Goal: Information Seeking & Learning: Learn about a topic

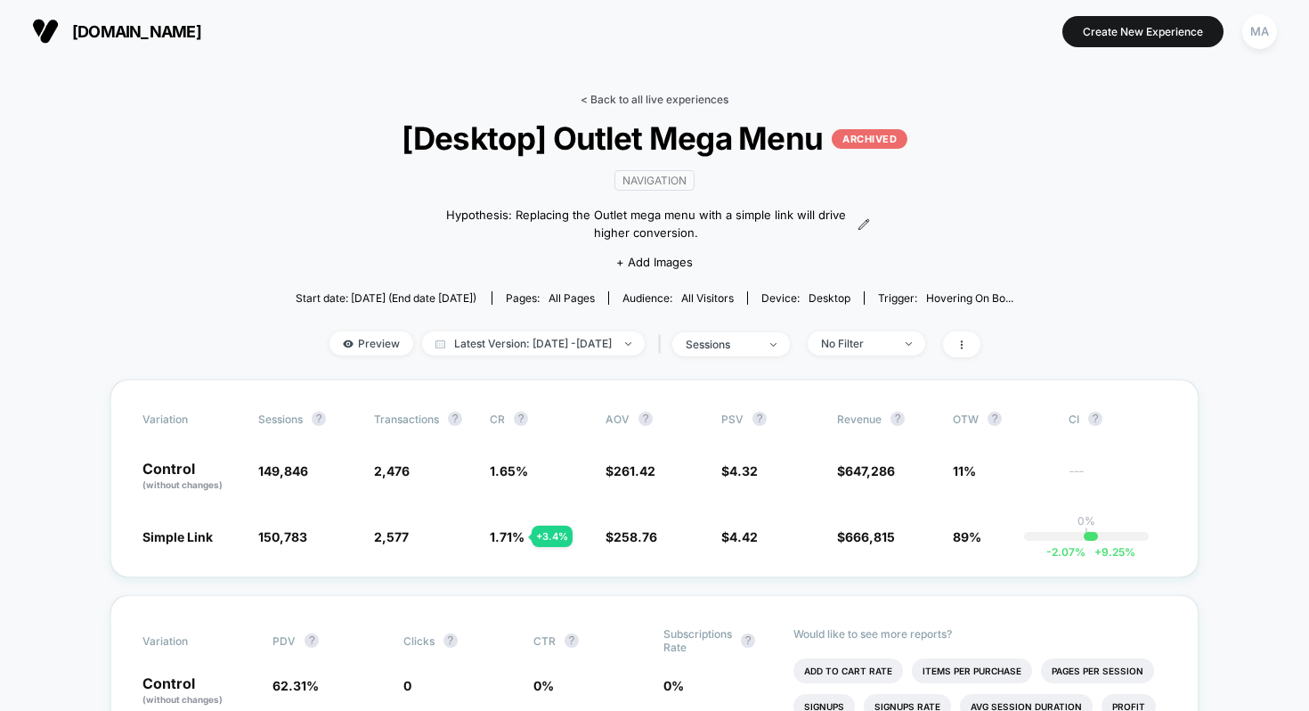
click at [677, 93] on link "< Back to all live experiences" at bounding box center [655, 99] width 148 height 13
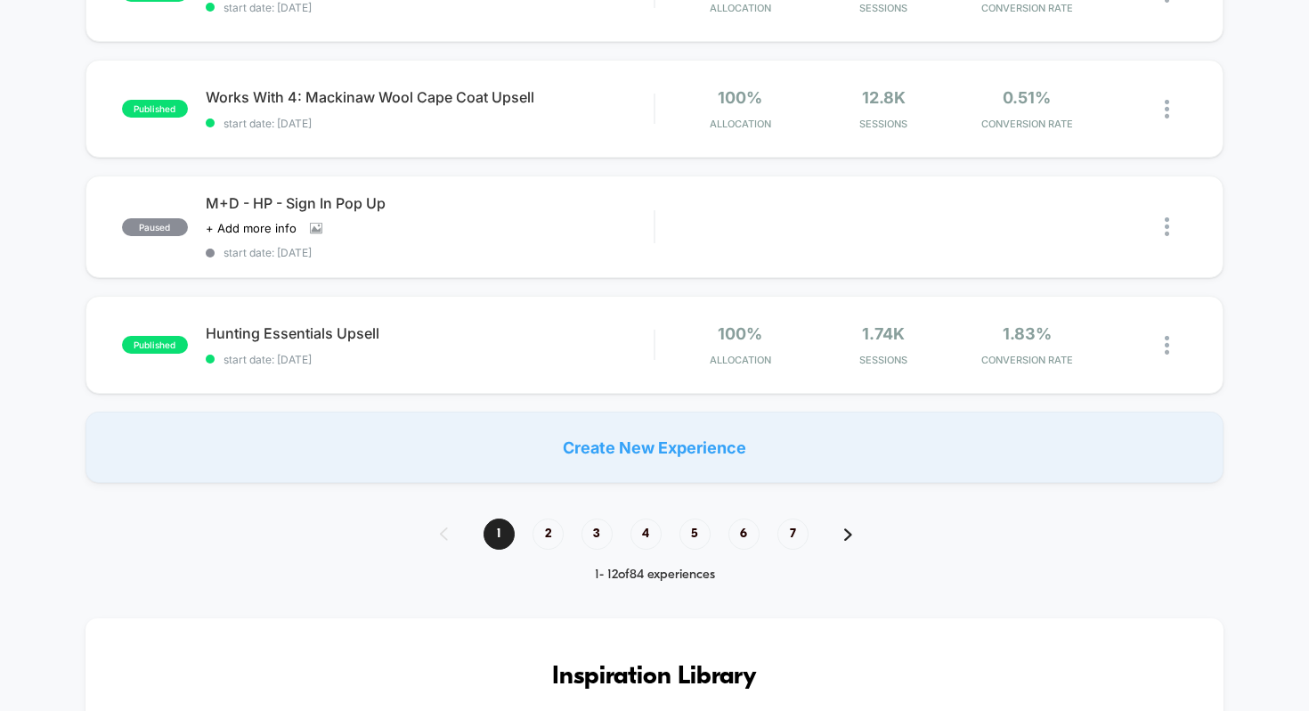
scroll to position [1185, 0]
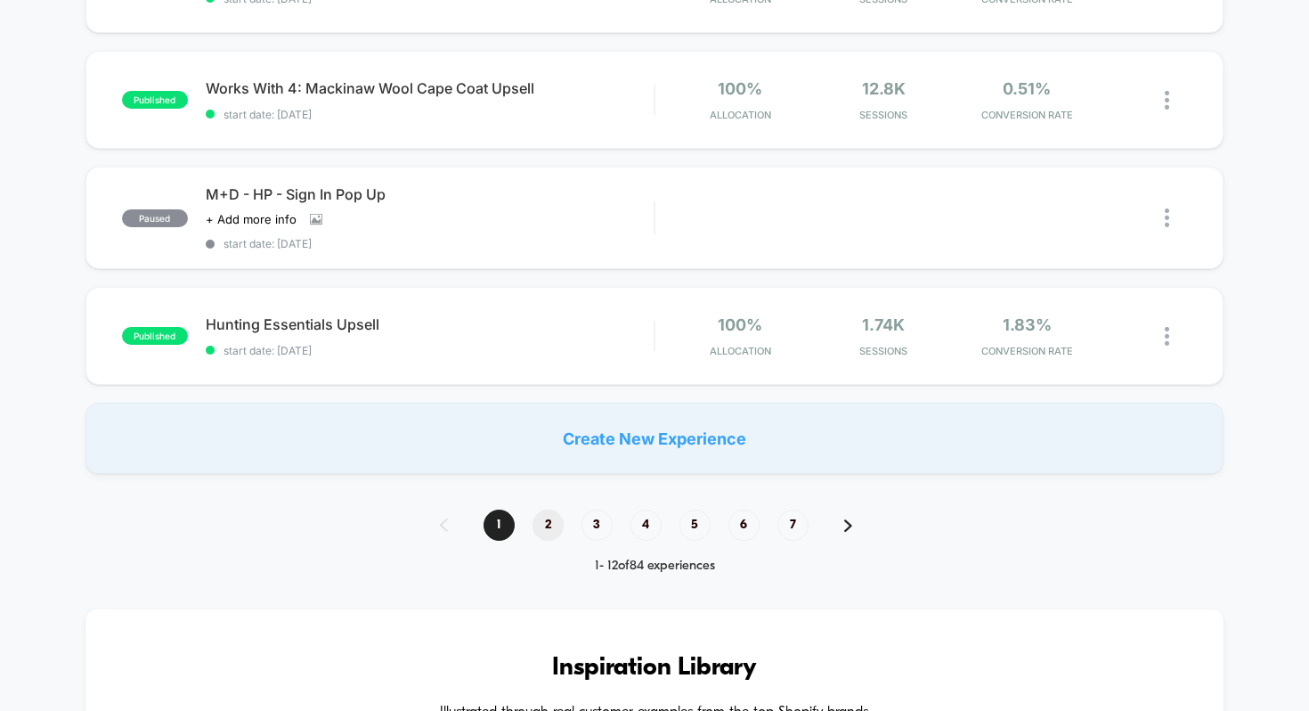
click at [546, 516] on span "2" at bounding box center [547, 524] width 31 height 31
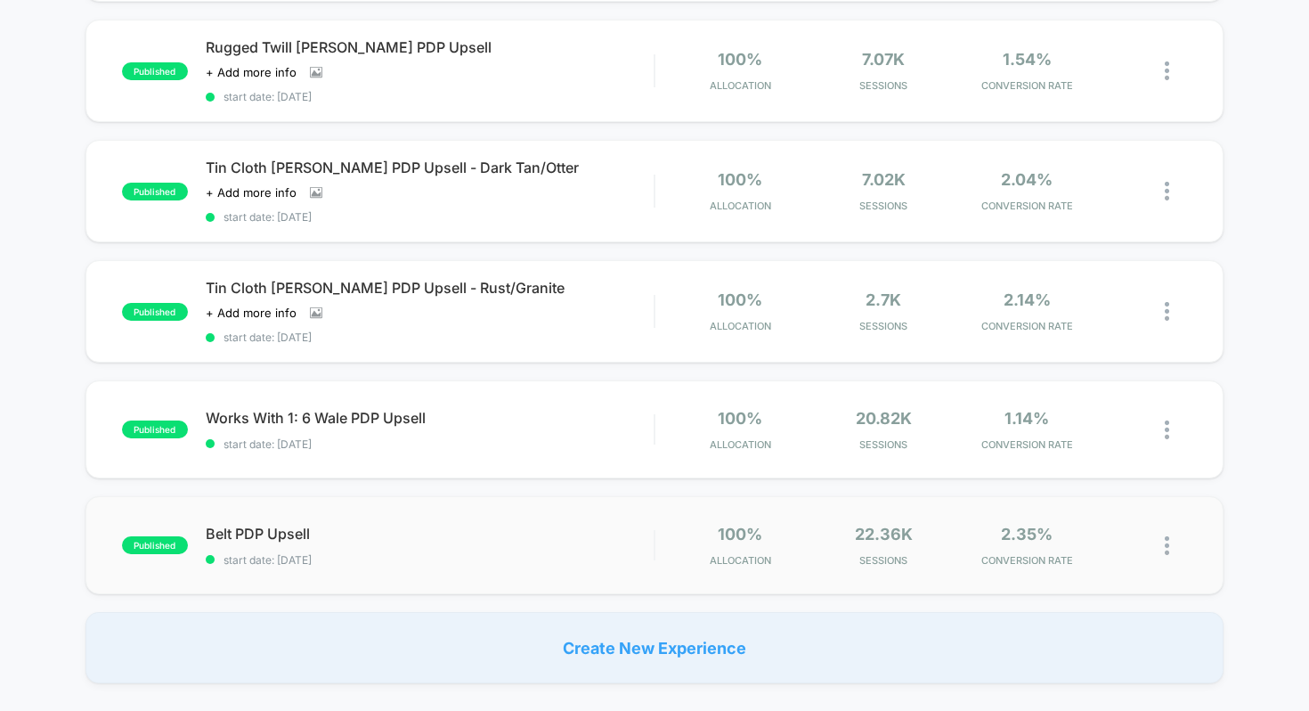
scroll to position [975, 0]
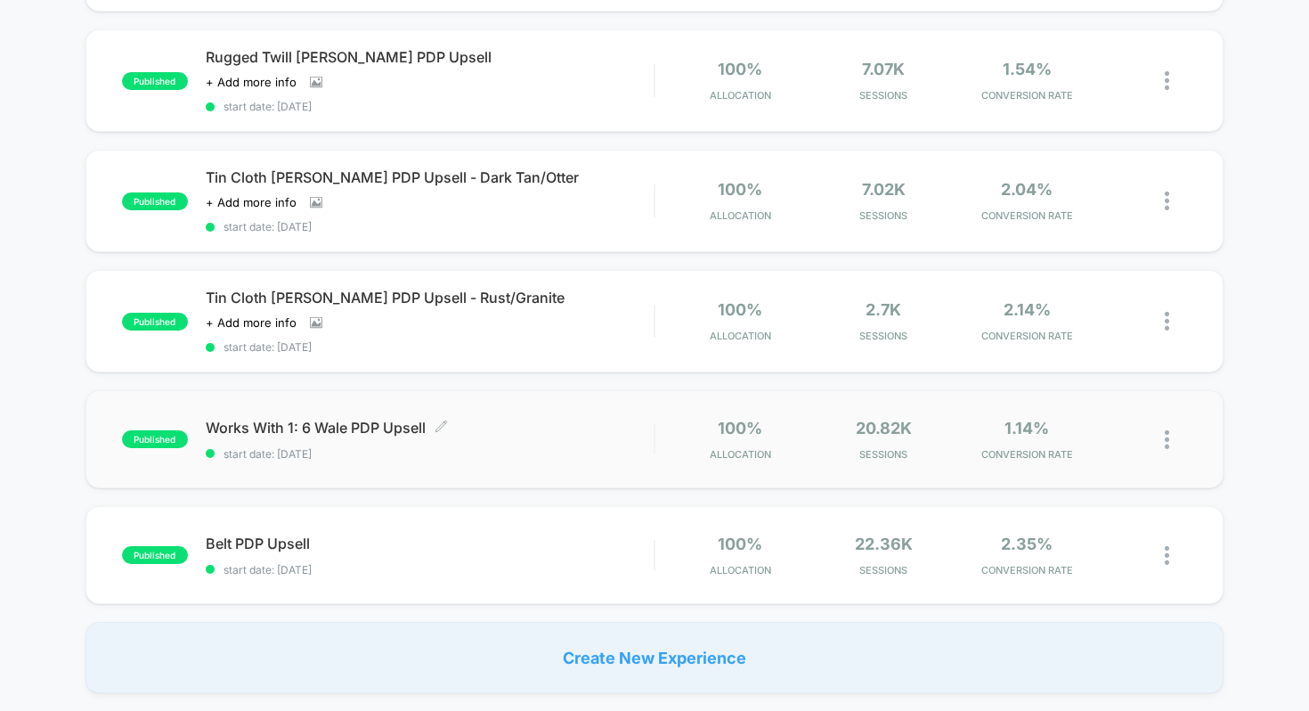
click at [337, 421] on span "Works With 1: 6 Wale PDP Upsell Click to edit experience details" at bounding box center [430, 428] width 449 height 18
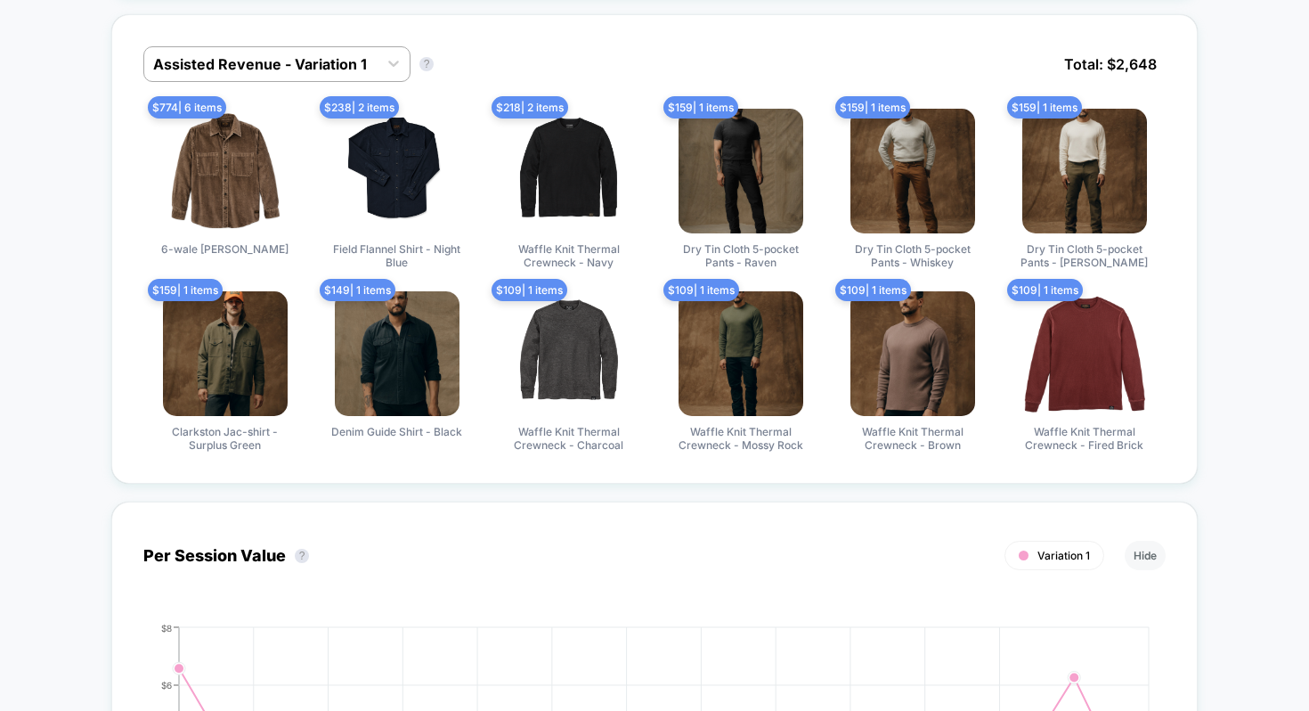
scroll to position [866, 0]
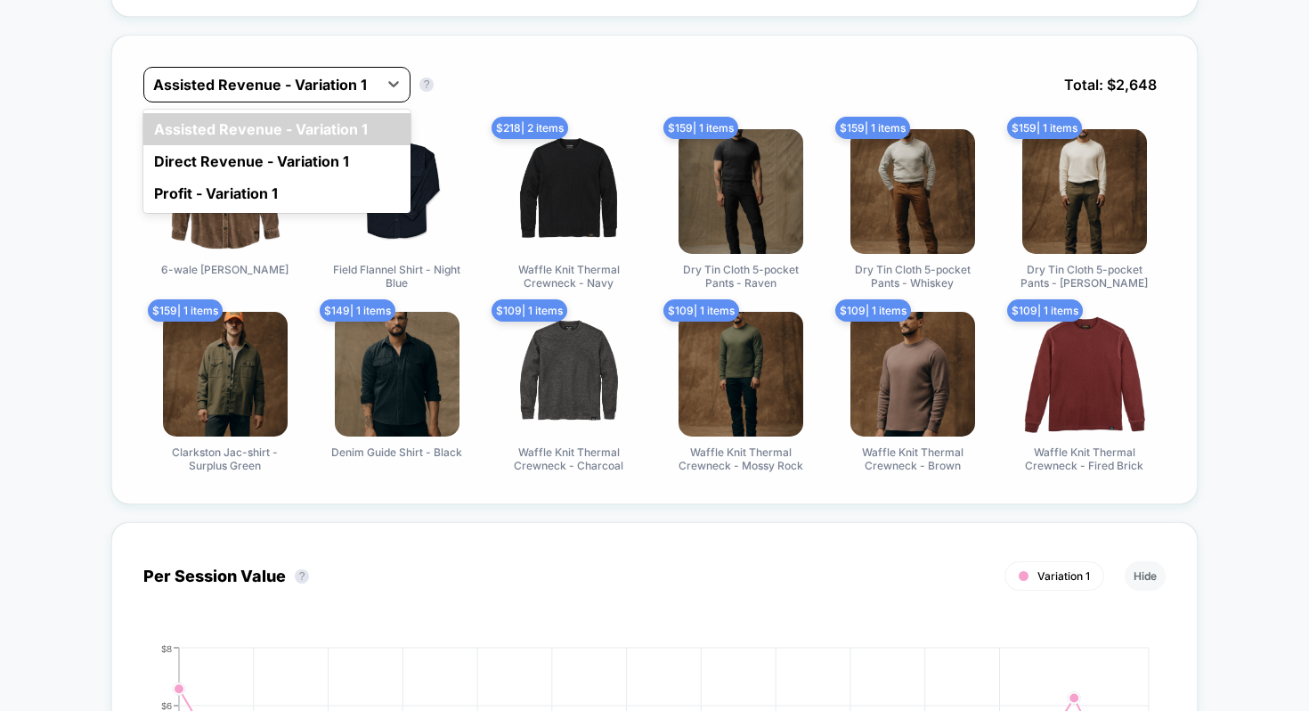
click at [275, 70] on div "Assisted Revenue - Variation 1" at bounding box center [260, 84] width 233 height 28
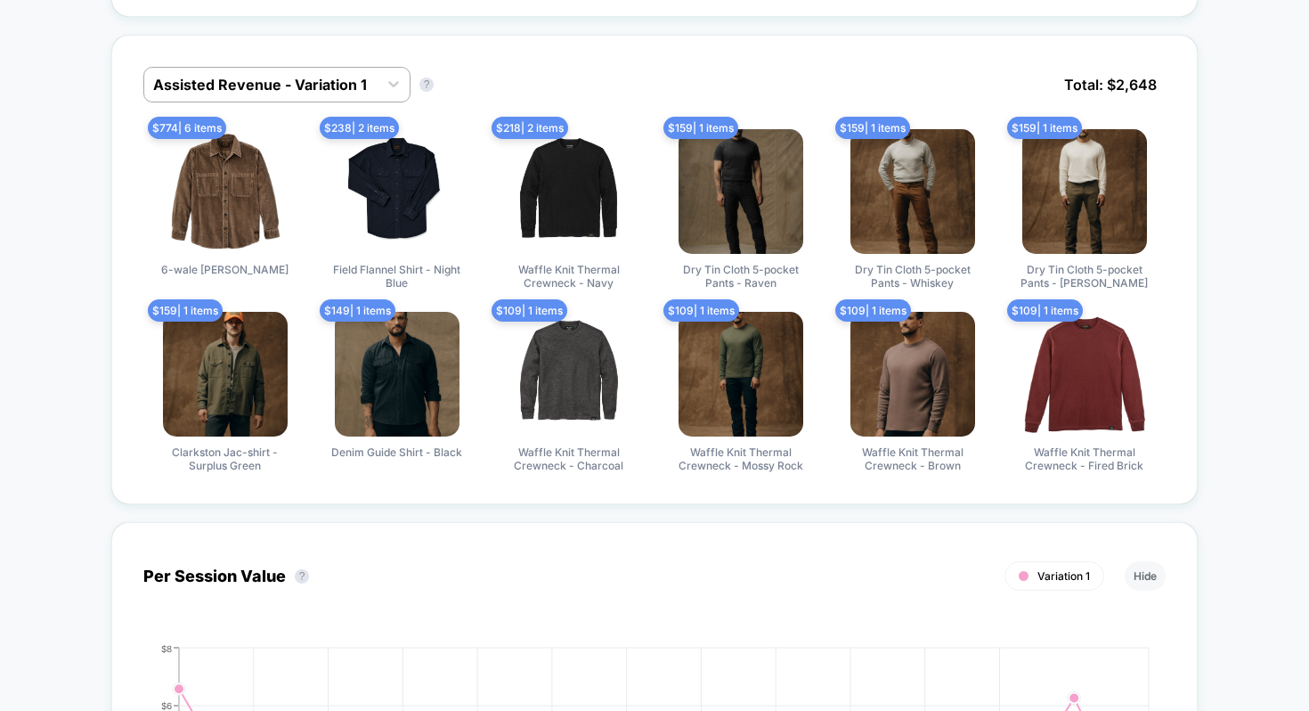
scroll to position [0, 0]
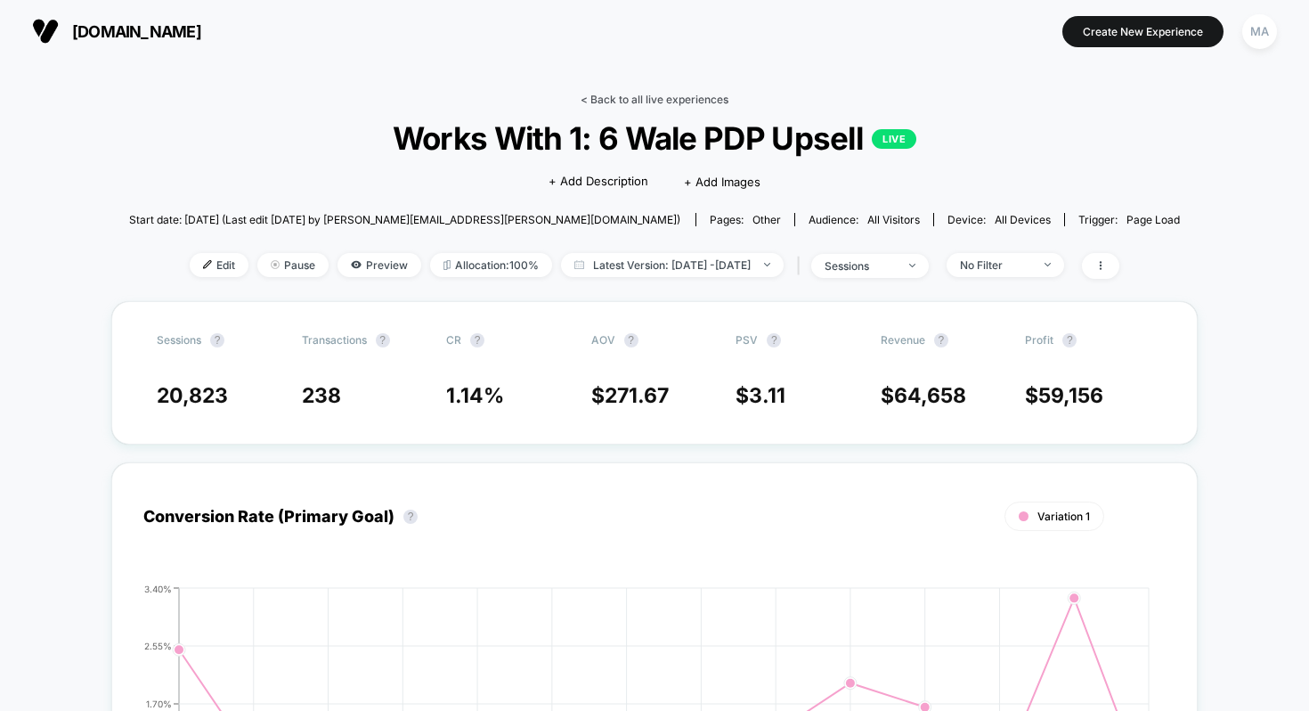
click at [670, 98] on link "< Back to all live experiences" at bounding box center [655, 99] width 148 height 13
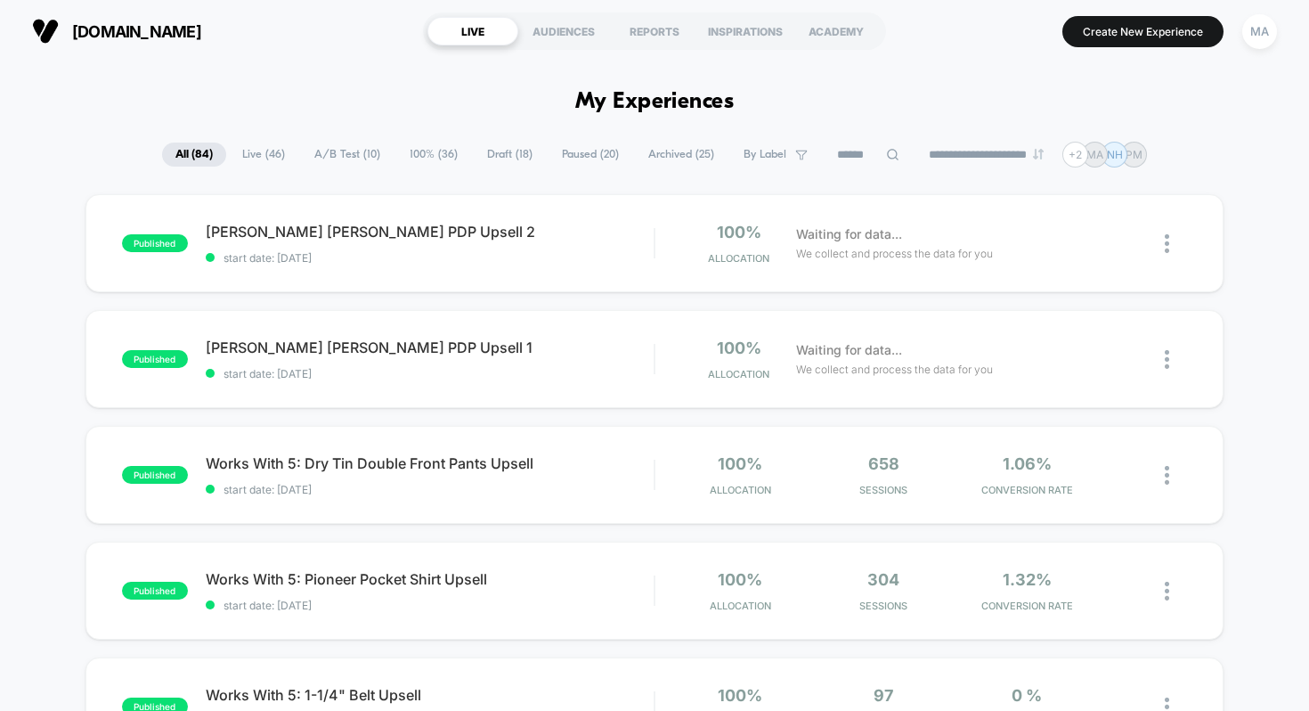
click at [321, 159] on span "A/B Test ( 10 )" at bounding box center [347, 154] width 93 height 24
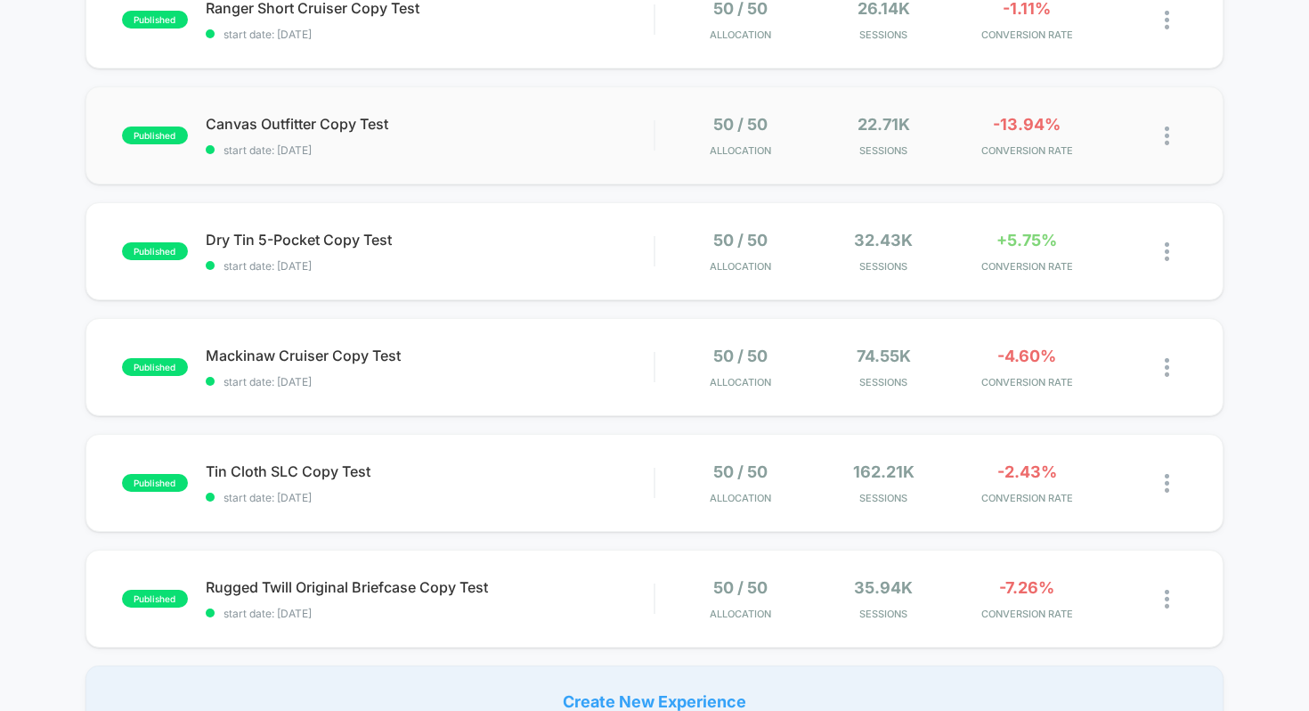
scroll to position [734, 0]
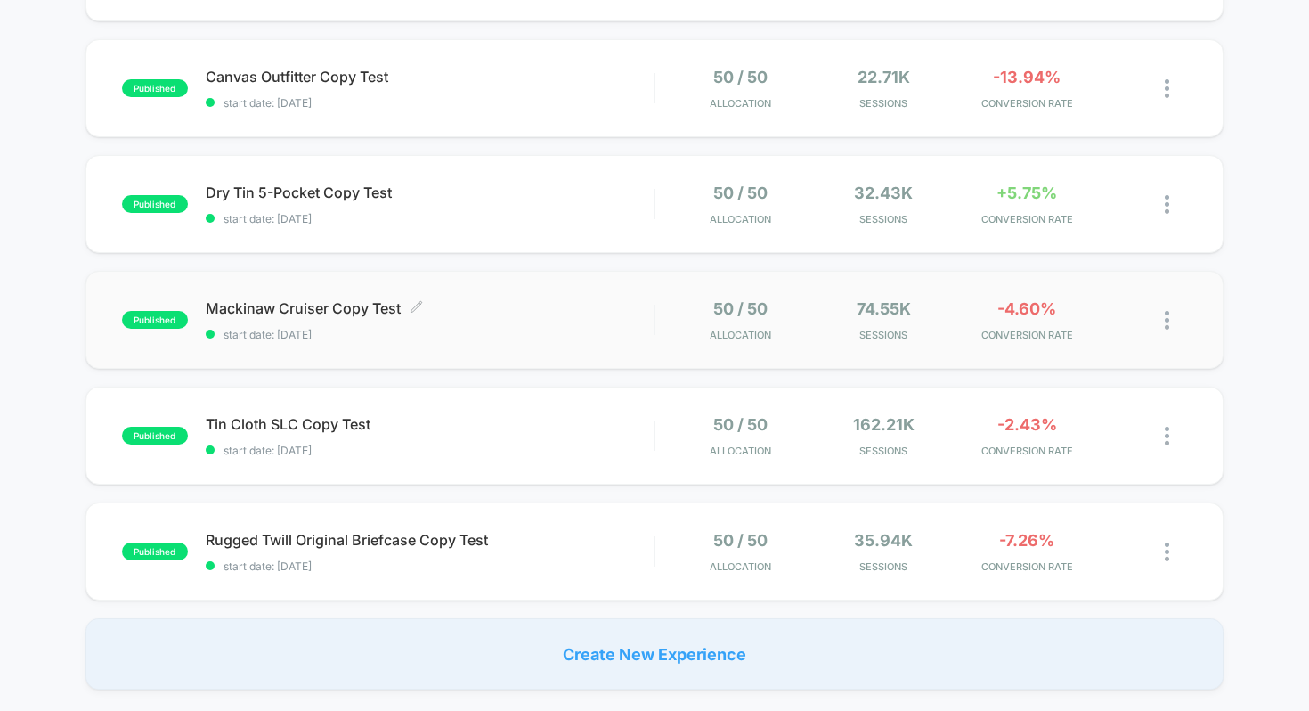
click at [435, 325] on div "Mackinaw Cruiser Copy Test Click to edit experience details Click to edit exper…" at bounding box center [430, 320] width 449 height 42
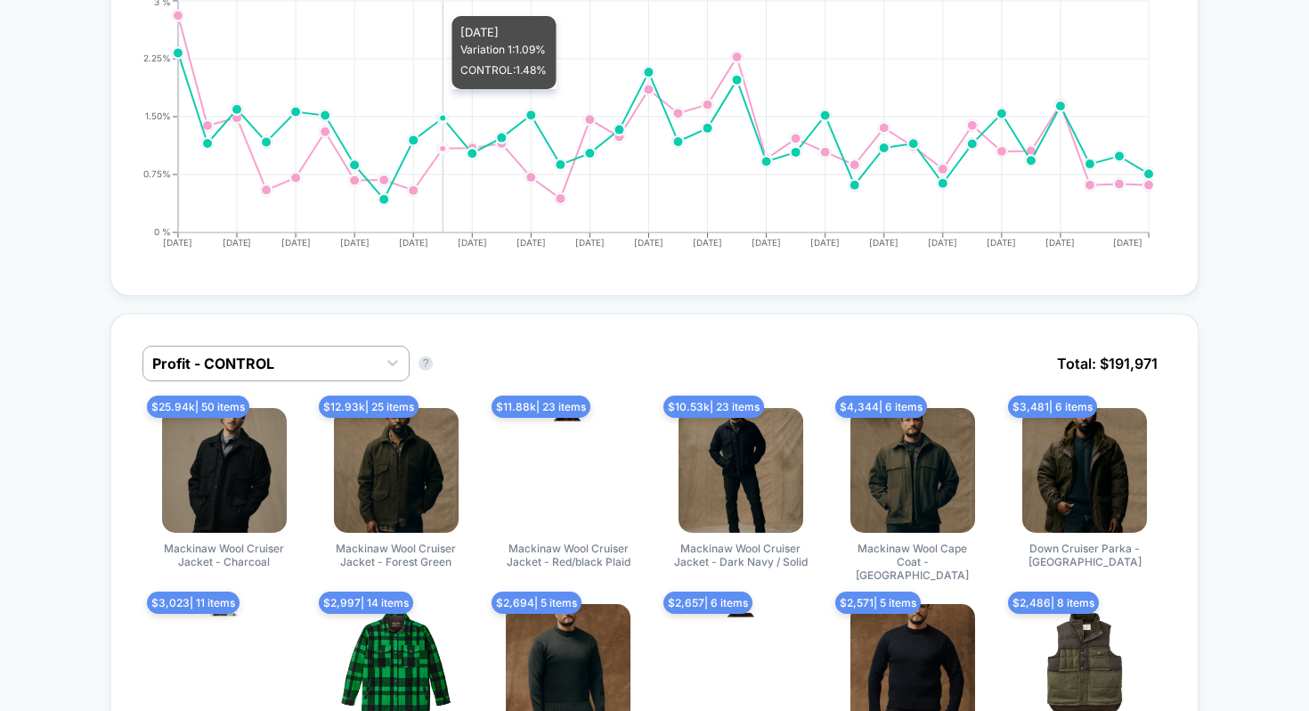
scroll to position [1051, 0]
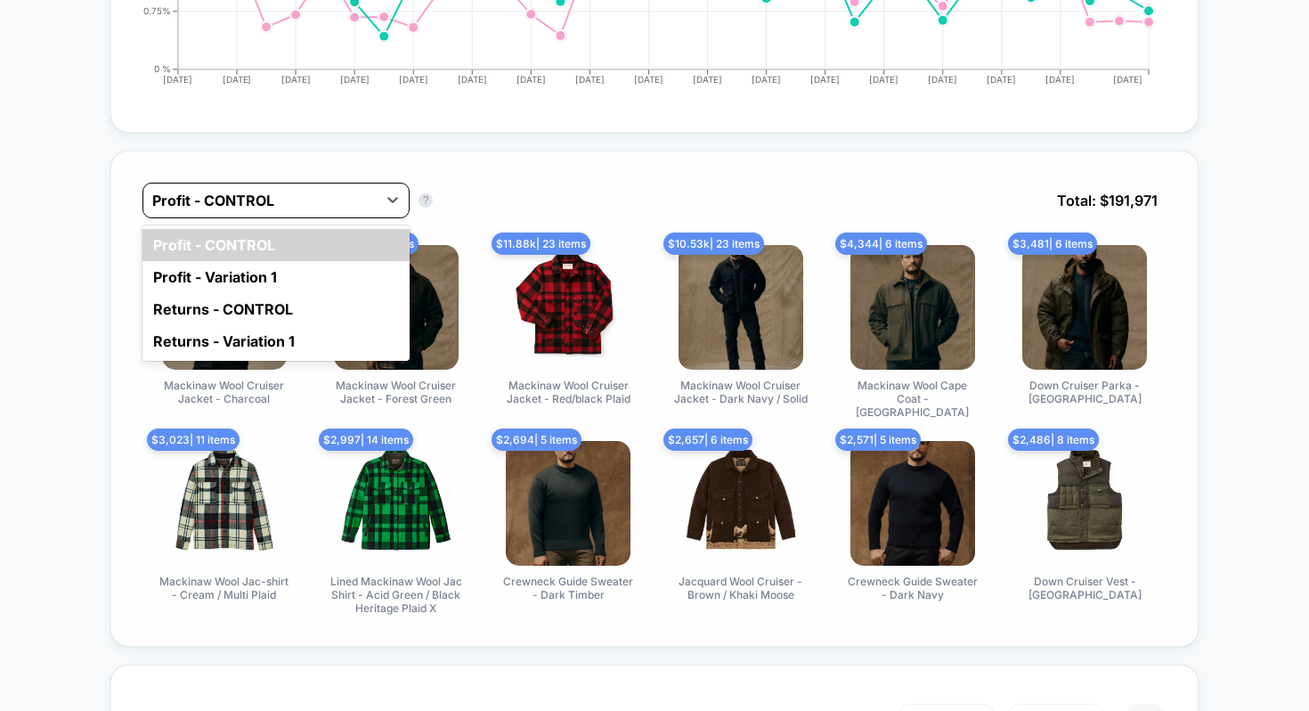
click at [339, 205] on div at bounding box center [259, 200] width 215 height 21
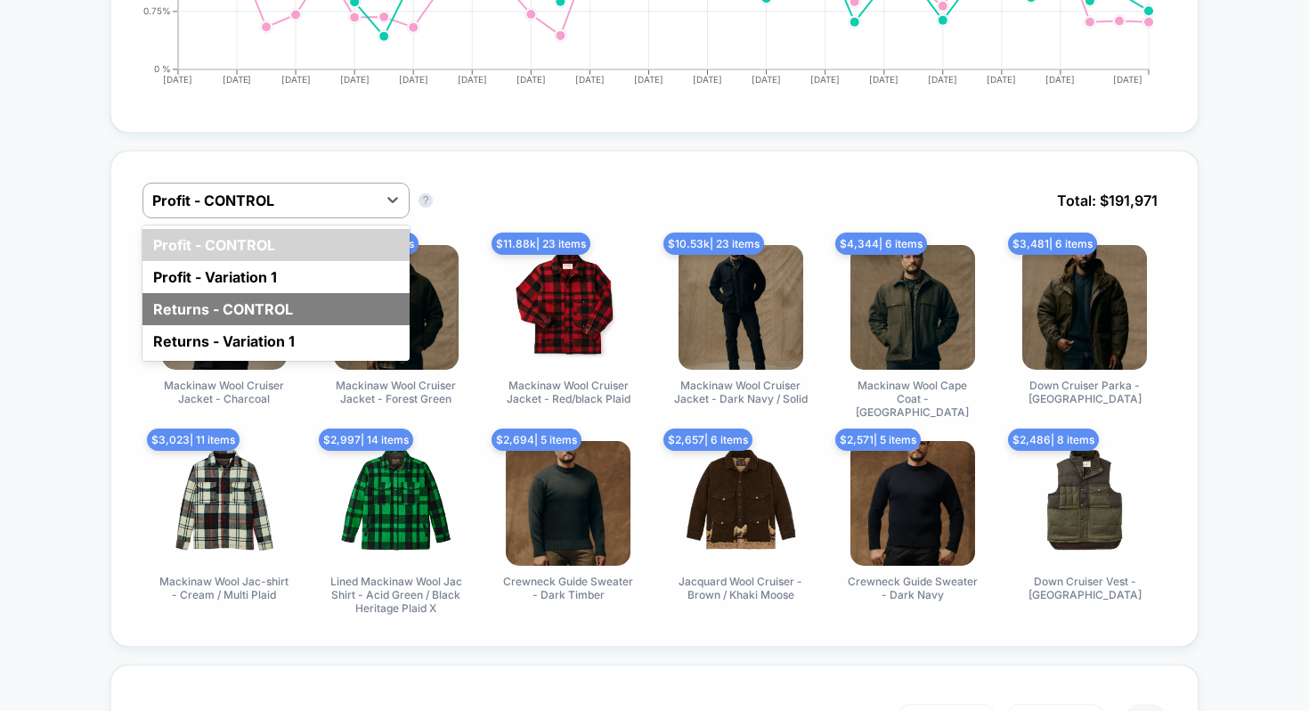
click at [274, 298] on div "Returns - CONTROL" at bounding box center [275, 309] width 267 height 32
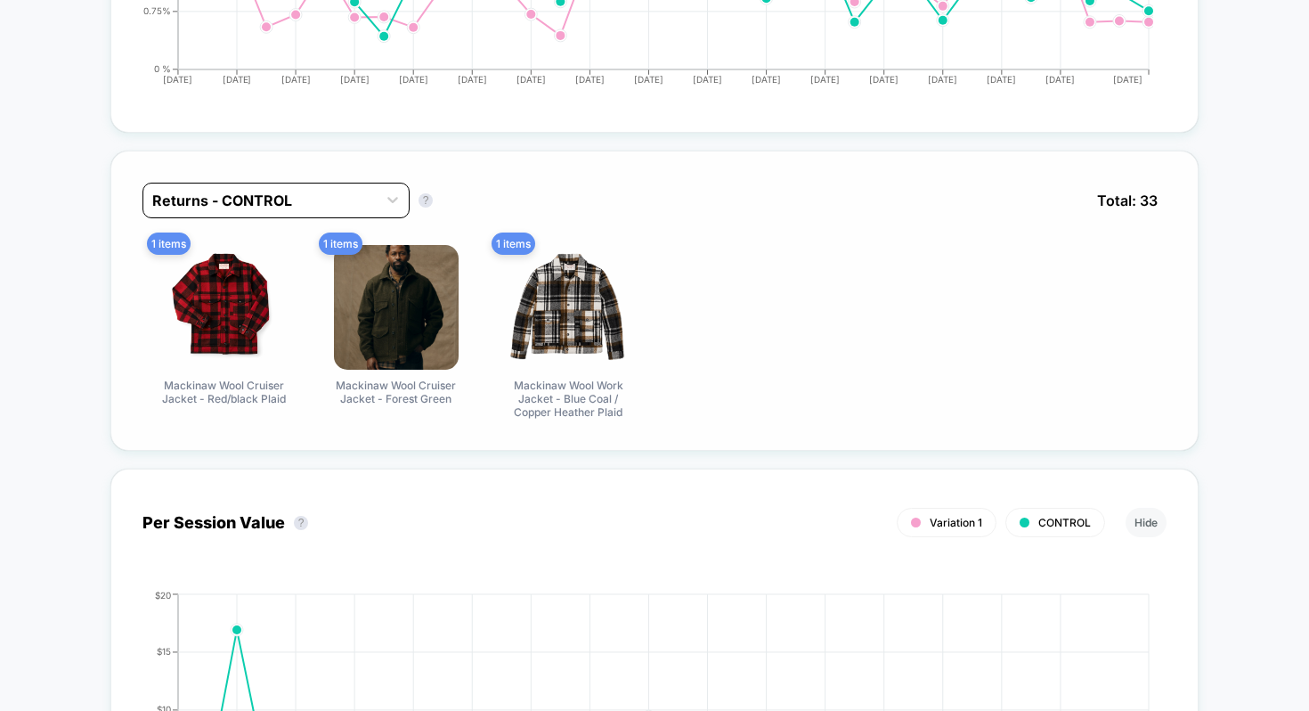
click at [308, 197] on div at bounding box center [259, 200] width 215 height 21
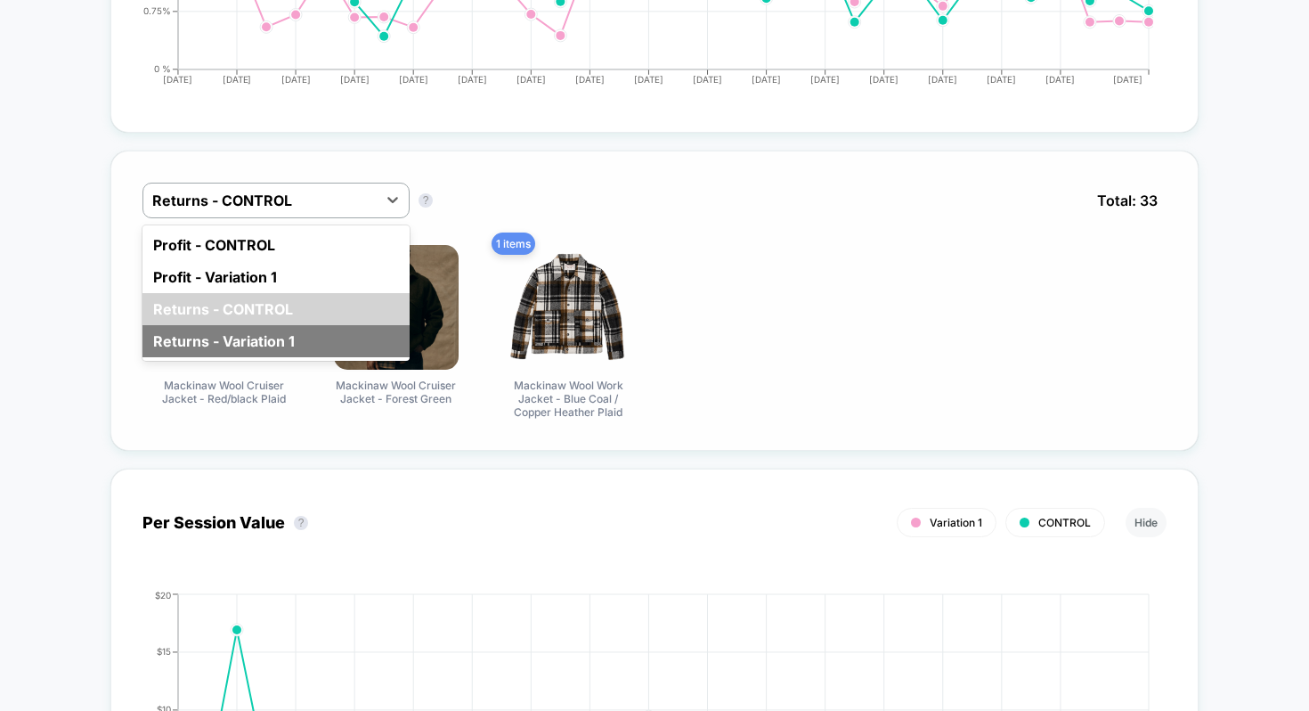
click at [228, 334] on div "Returns - Variation 1" at bounding box center [275, 341] width 267 height 32
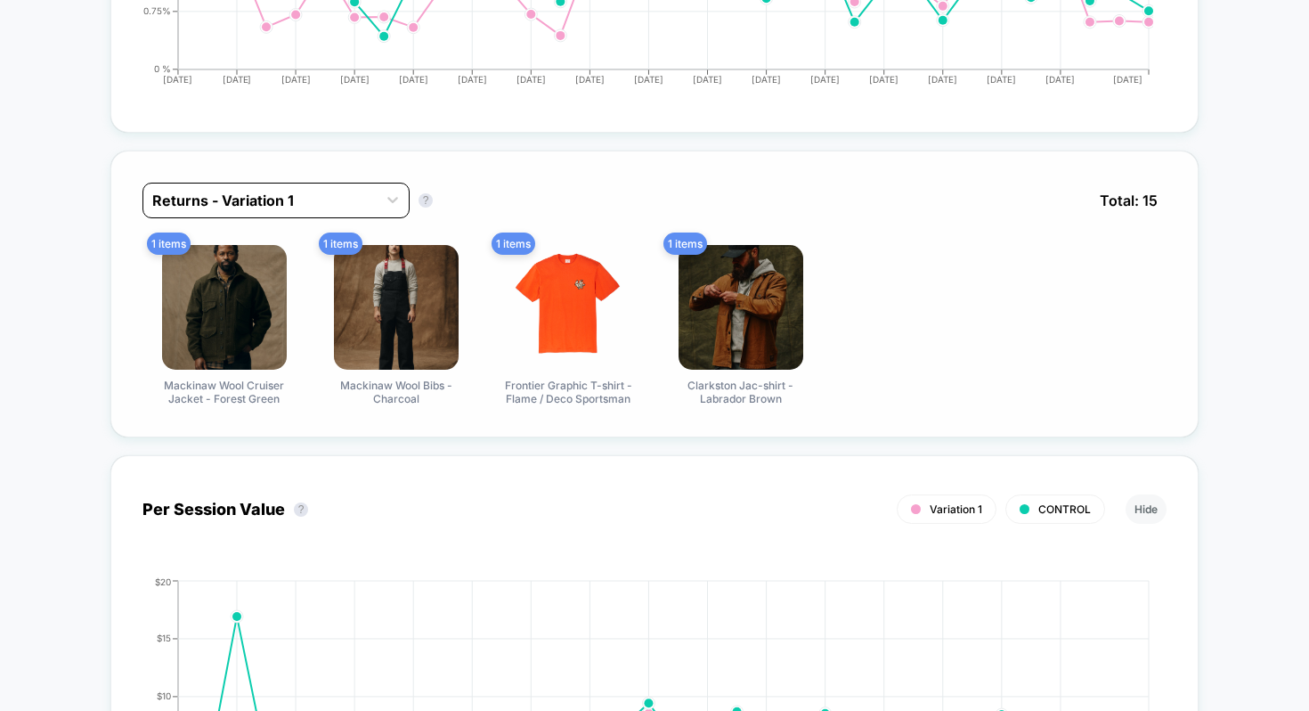
click at [295, 197] on div at bounding box center [259, 200] width 215 height 21
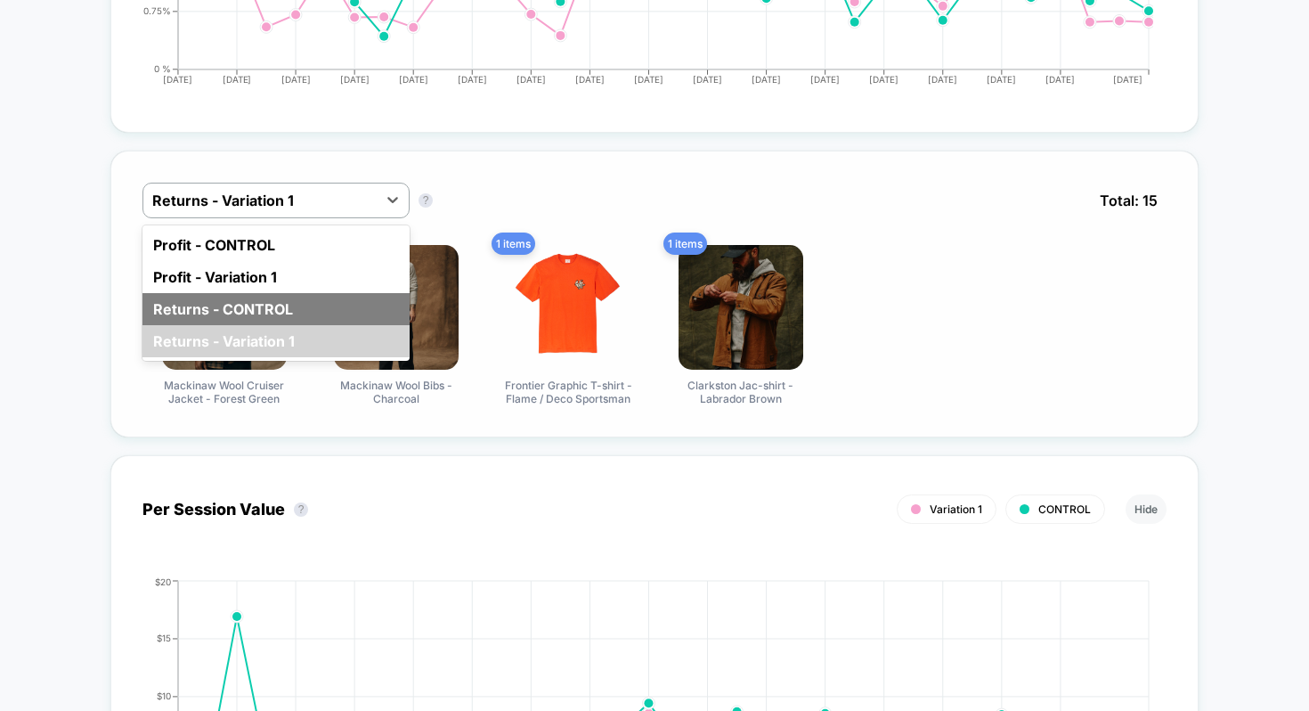
click at [256, 295] on div "Returns - CONTROL" at bounding box center [275, 309] width 267 height 32
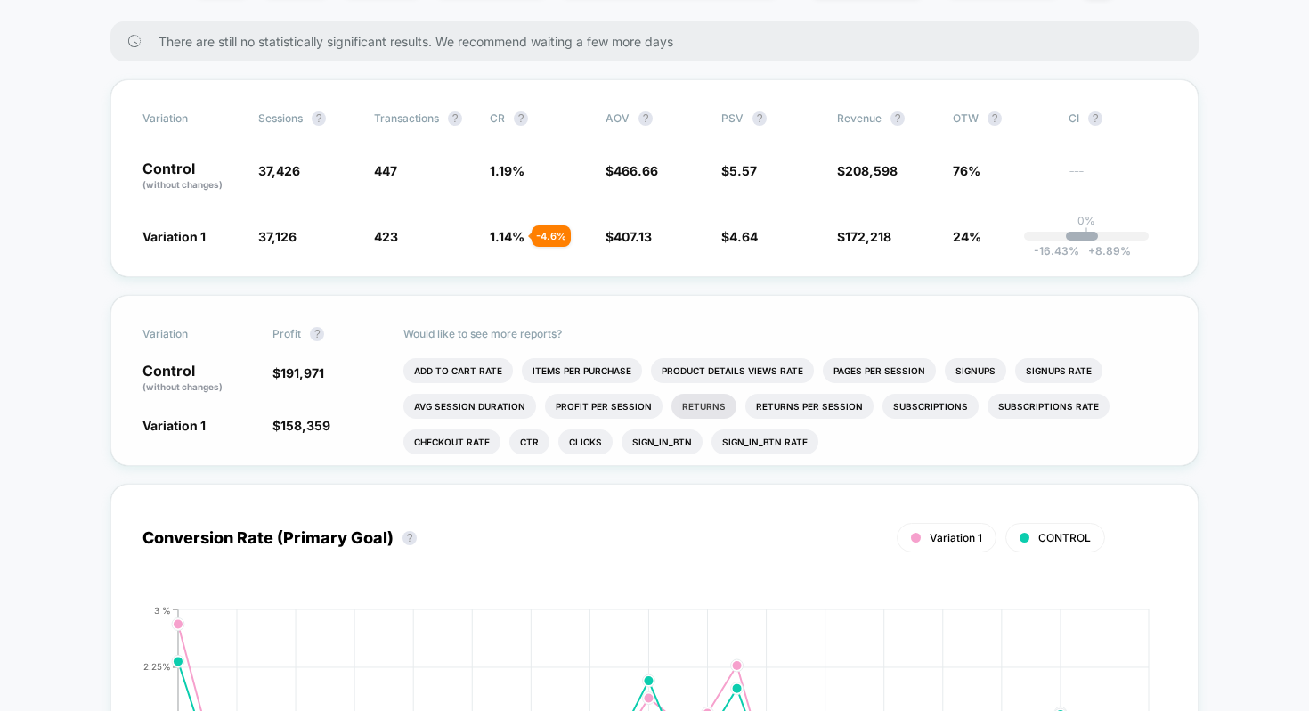
scroll to position [0, 0]
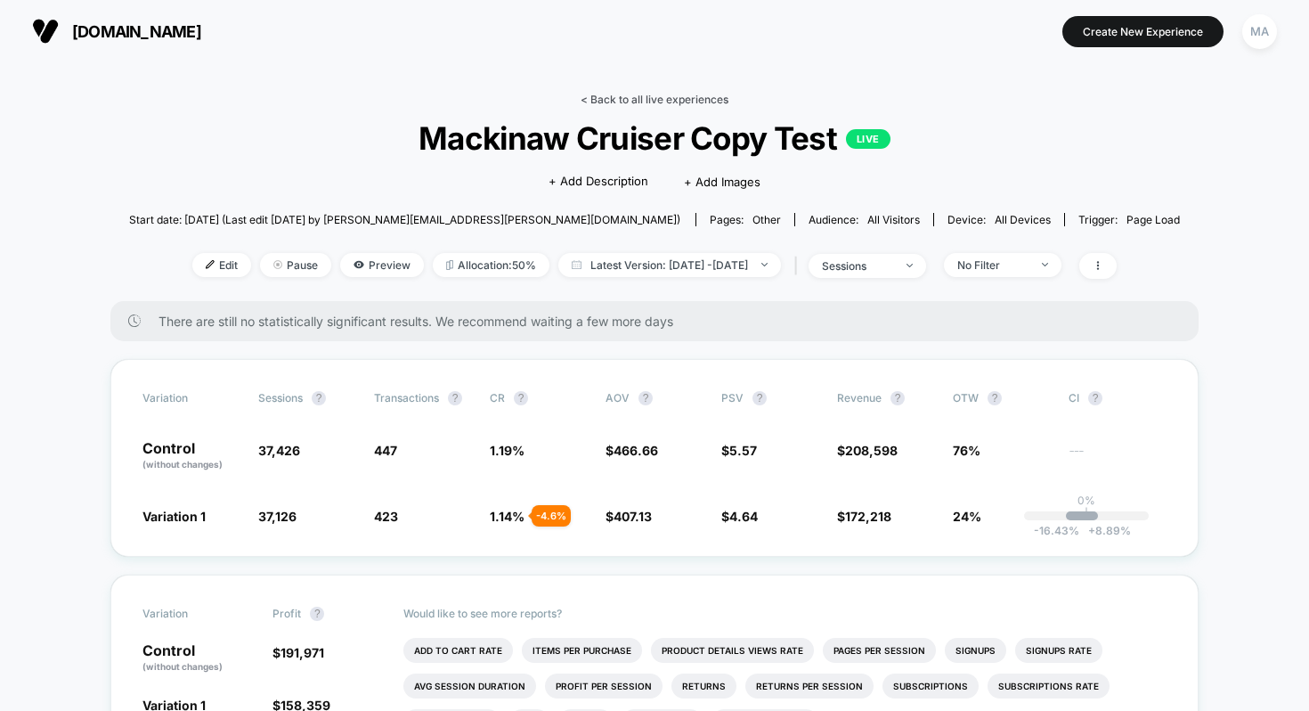
click at [626, 97] on link "< Back to all live experiences" at bounding box center [655, 99] width 148 height 13
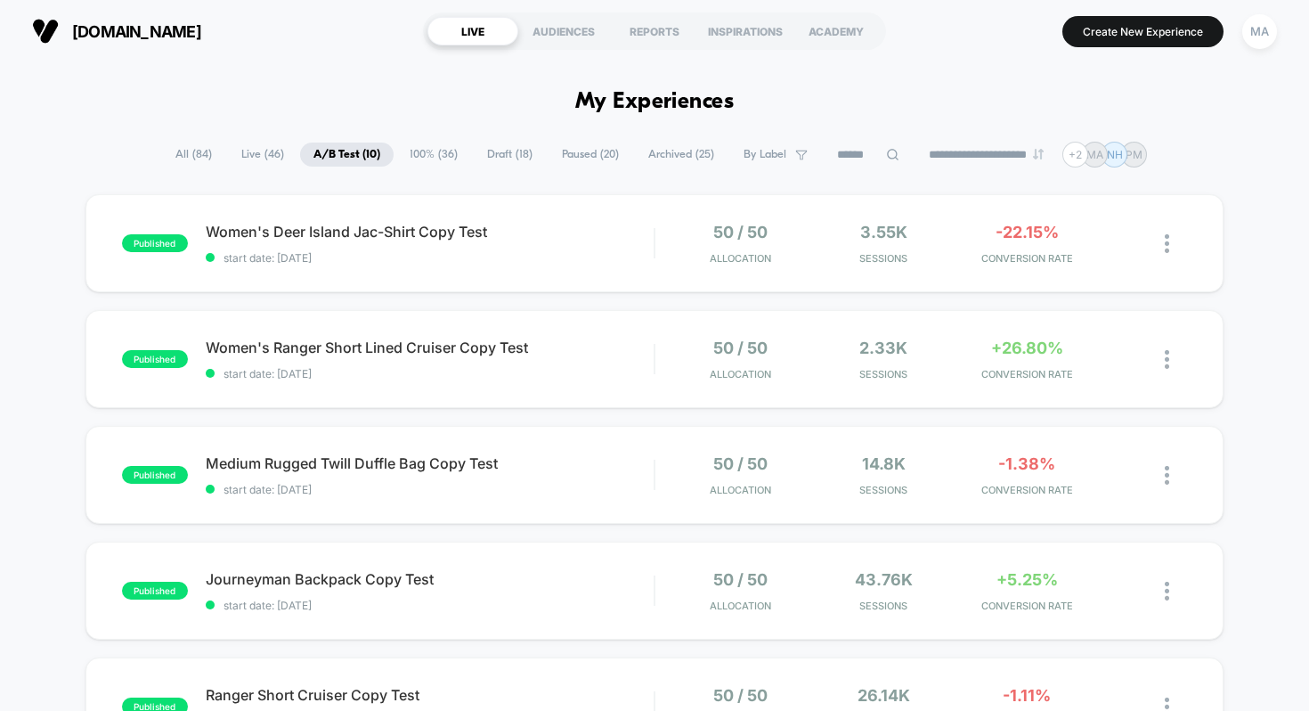
click at [848, 159] on input at bounding box center [868, 154] width 89 height 21
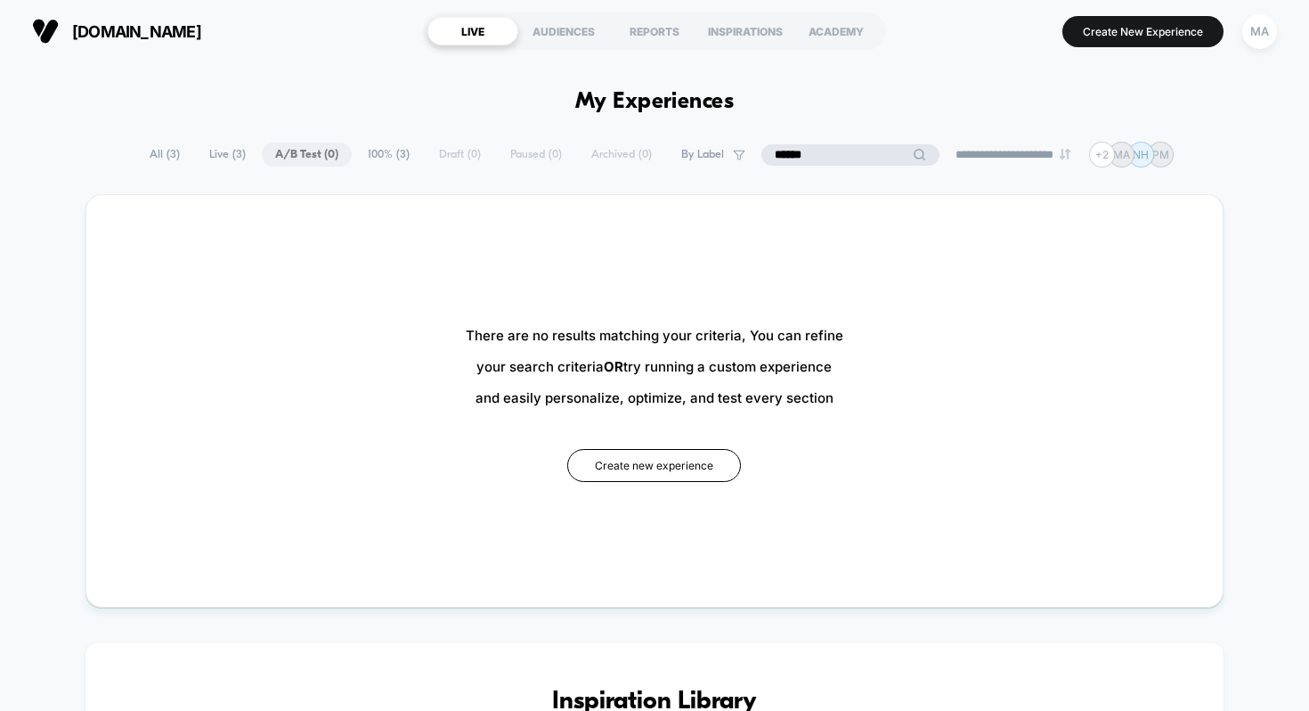
type input "******"
click at [174, 150] on span "All ( 45 )" at bounding box center [205, 154] width 63 height 24
click at [188, 151] on span "All ( 45 )" at bounding box center [205, 154] width 63 height 24
drag, startPoint x: 854, startPoint y: 154, endPoint x: 741, endPoint y: 144, distance: 113.5
click at [741, 144] on div "**********" at bounding box center [655, 155] width 1052 height 26
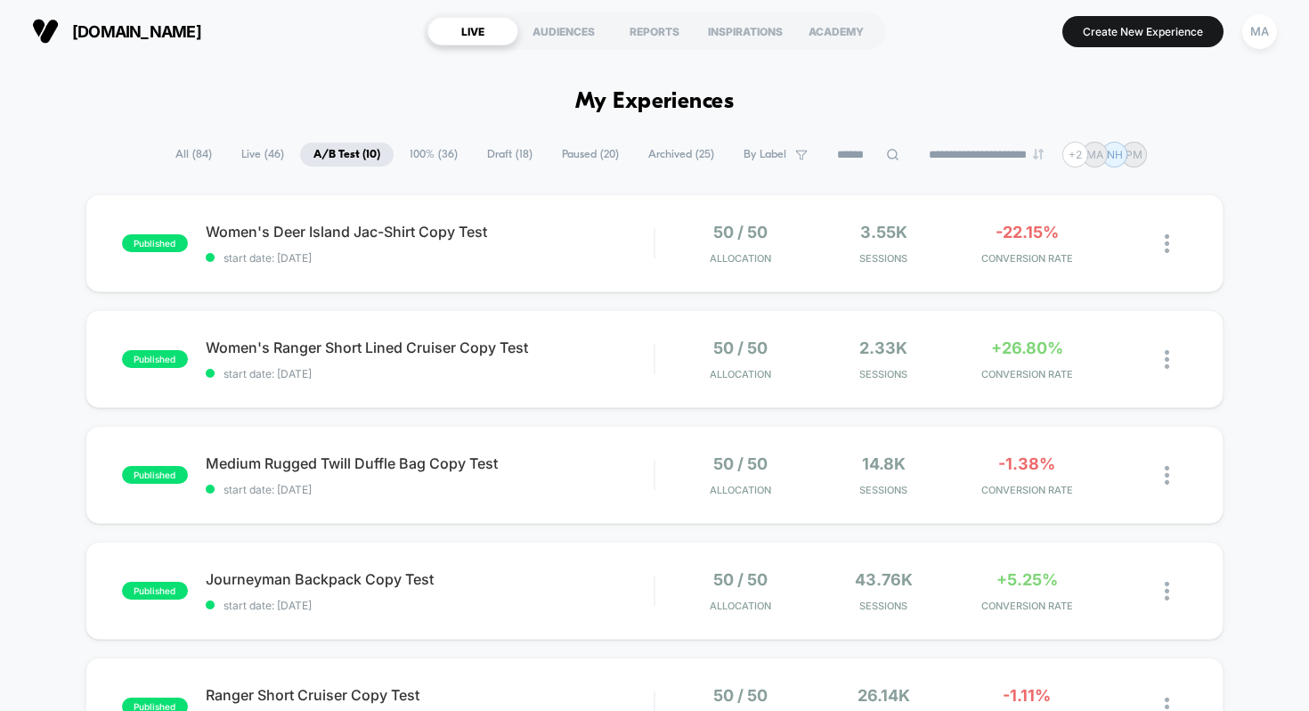
click at [162, 155] on span "All ( 84 )" at bounding box center [193, 154] width 63 height 24
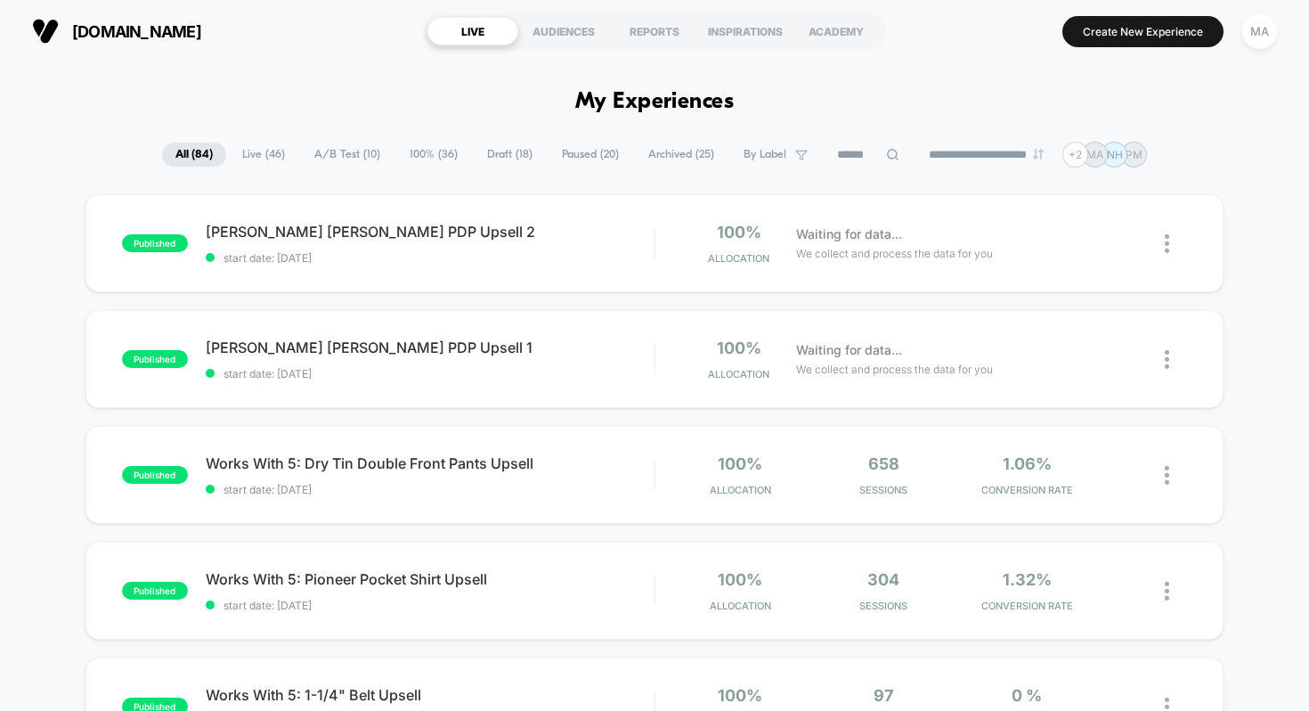
click at [886, 156] on icon at bounding box center [892, 154] width 13 height 13
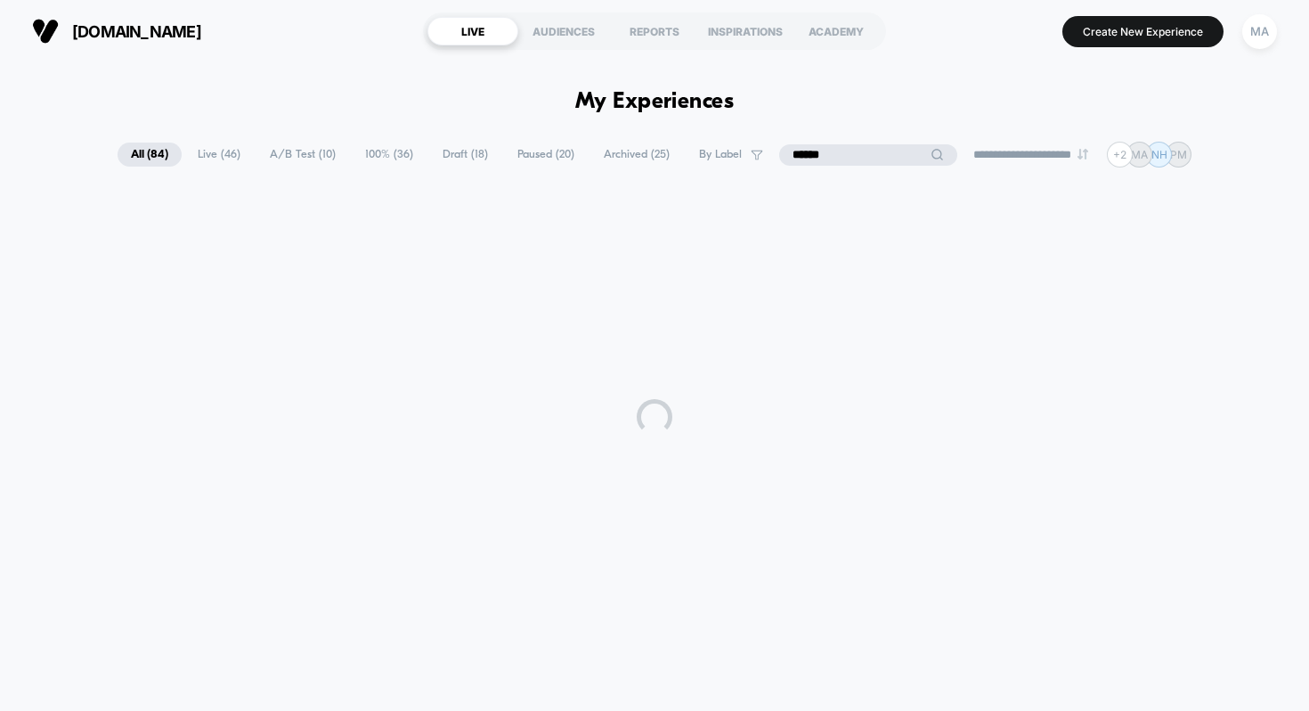
type input "******"
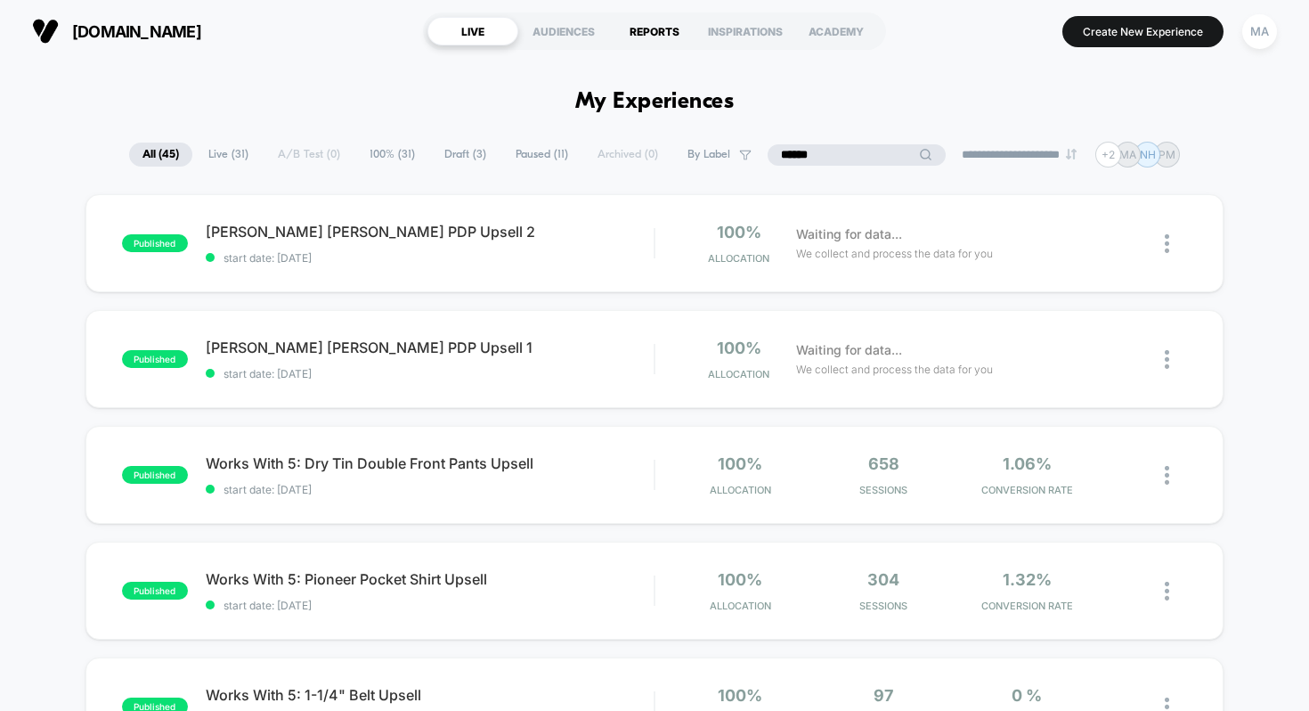
click at [665, 32] on div "REPORTS" at bounding box center [654, 31] width 91 height 28
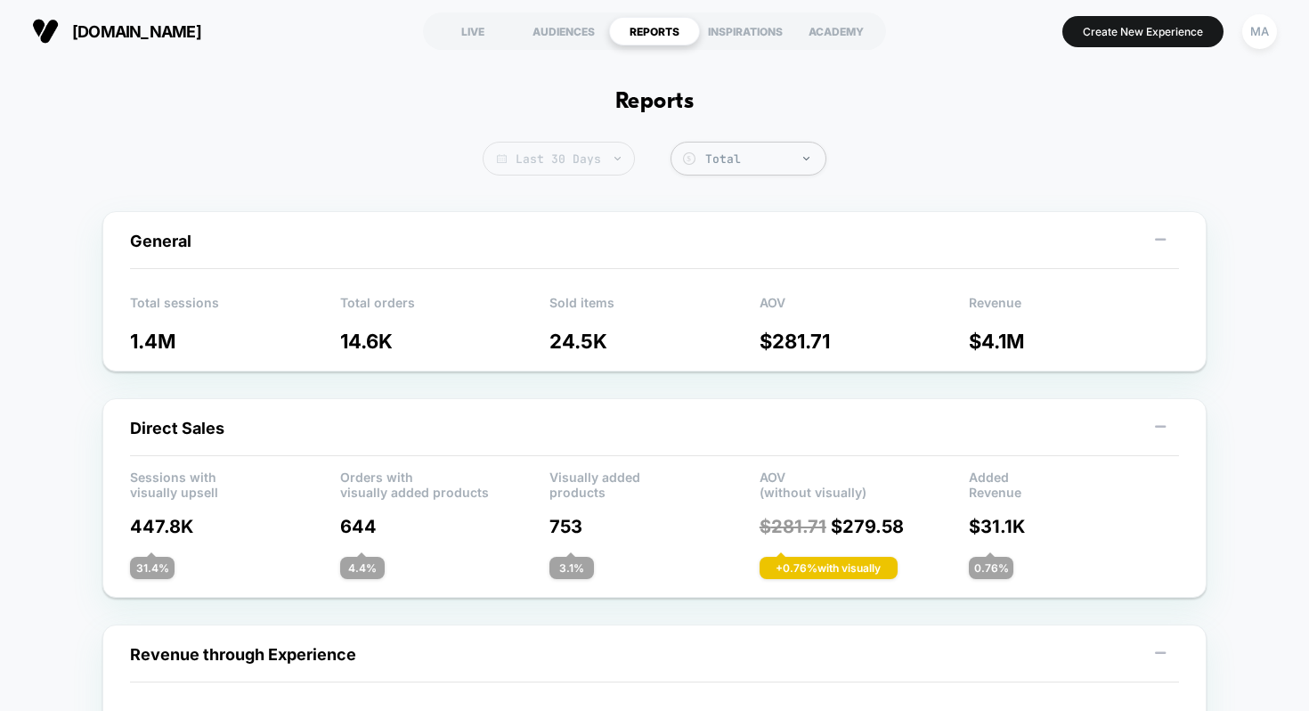
click at [590, 163] on span "Last 30 Days" at bounding box center [559, 159] width 152 height 34
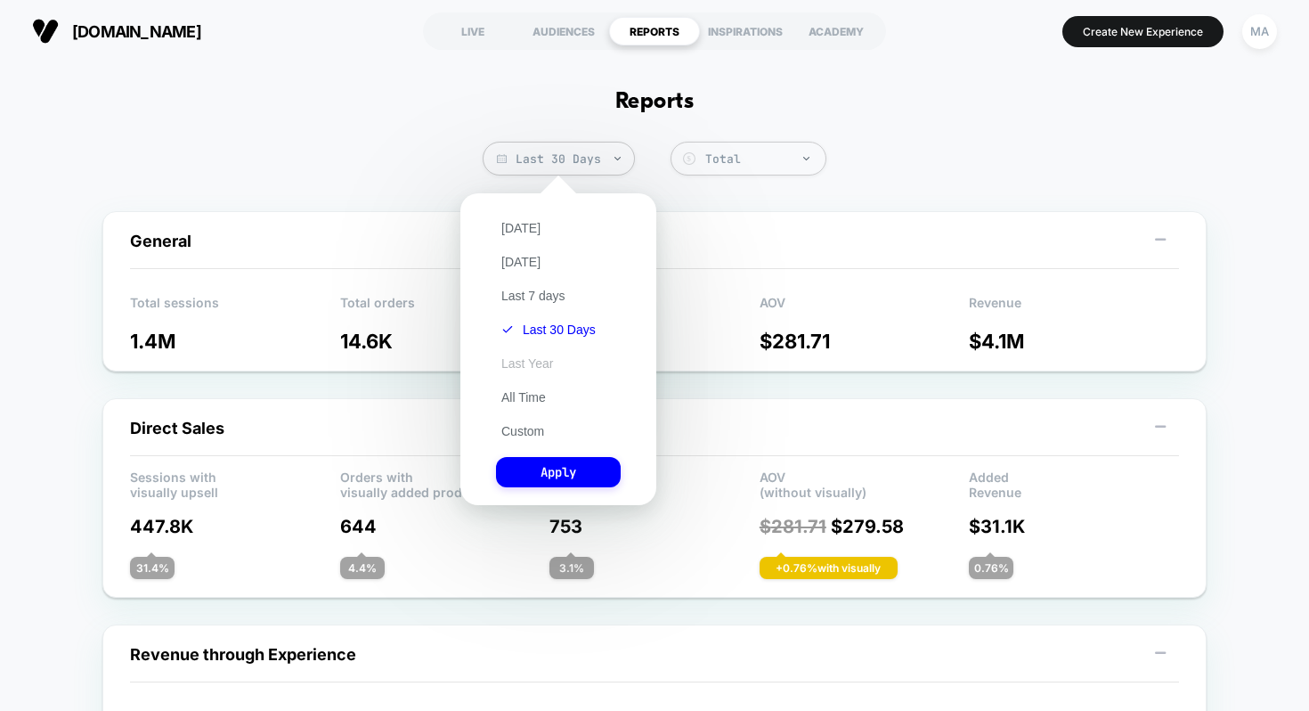
click at [531, 363] on button "Last Year" at bounding box center [527, 363] width 62 height 16
click at [526, 404] on button "All Time" at bounding box center [523, 397] width 55 height 16
click at [569, 472] on button "Apply" at bounding box center [558, 472] width 125 height 30
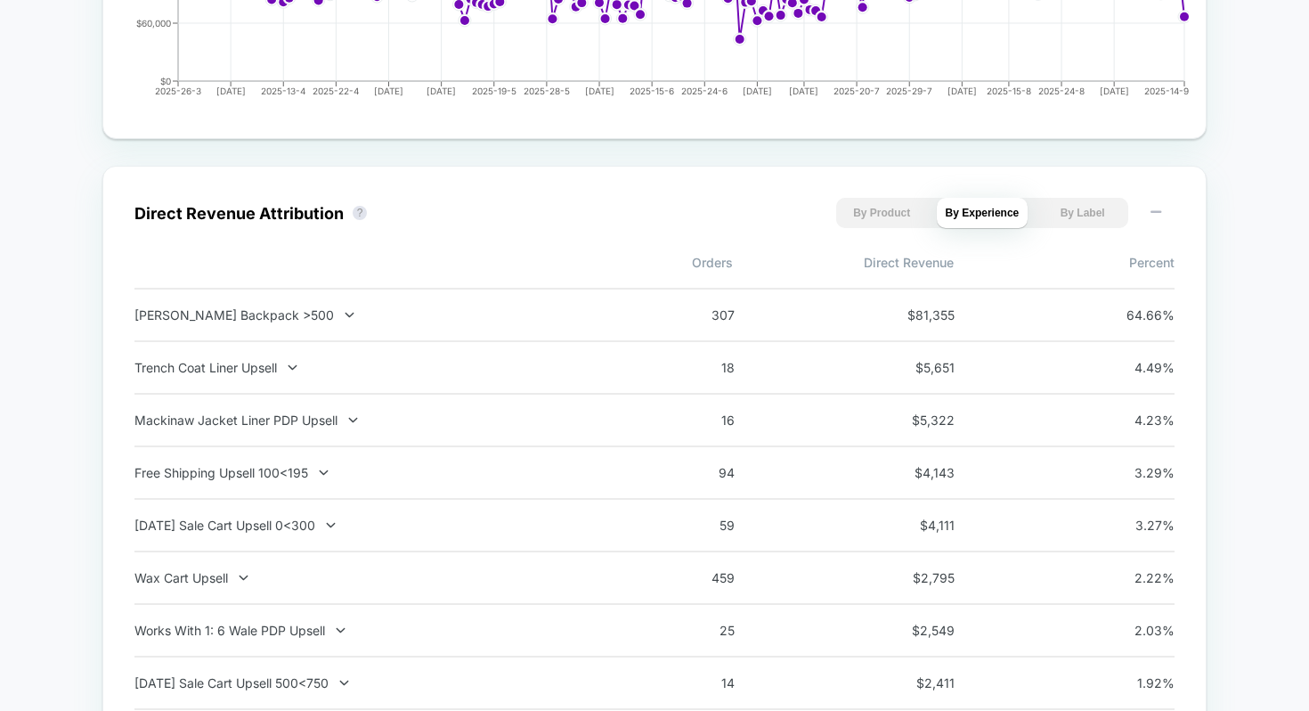
scroll to position [1122, 0]
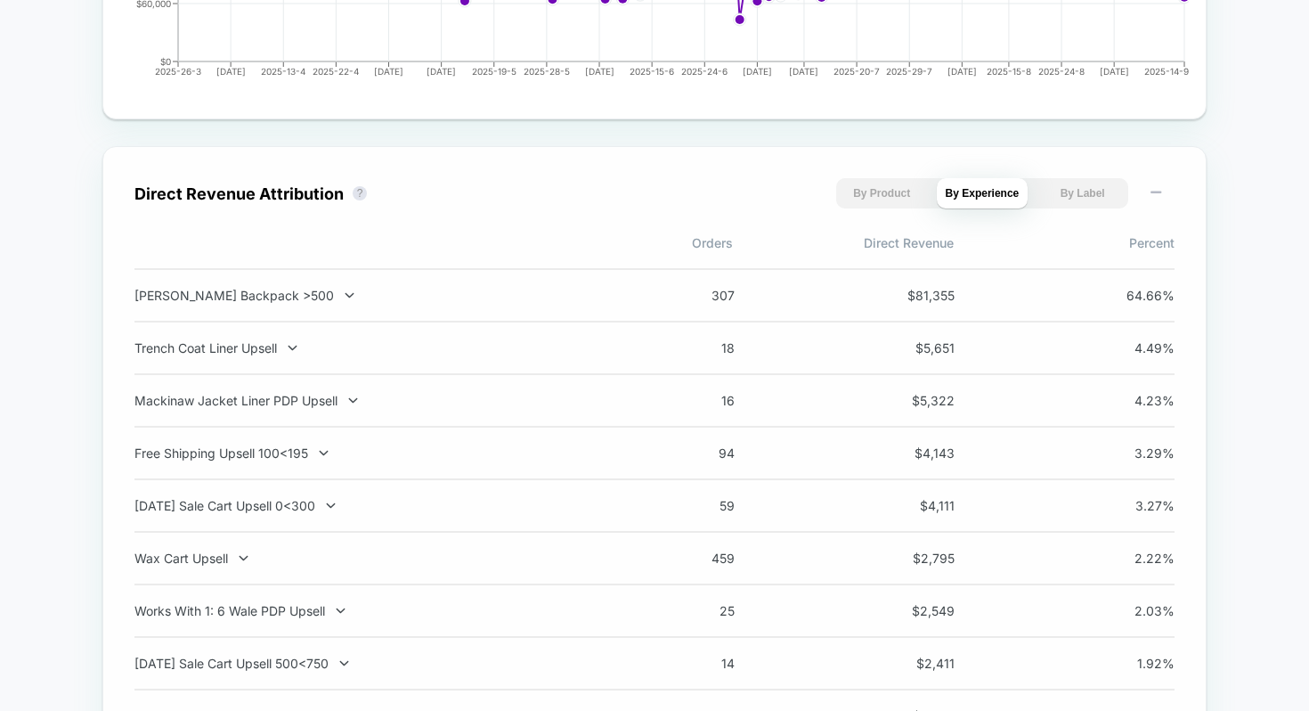
click at [874, 184] on button "By Product" at bounding box center [882, 193] width 92 height 30
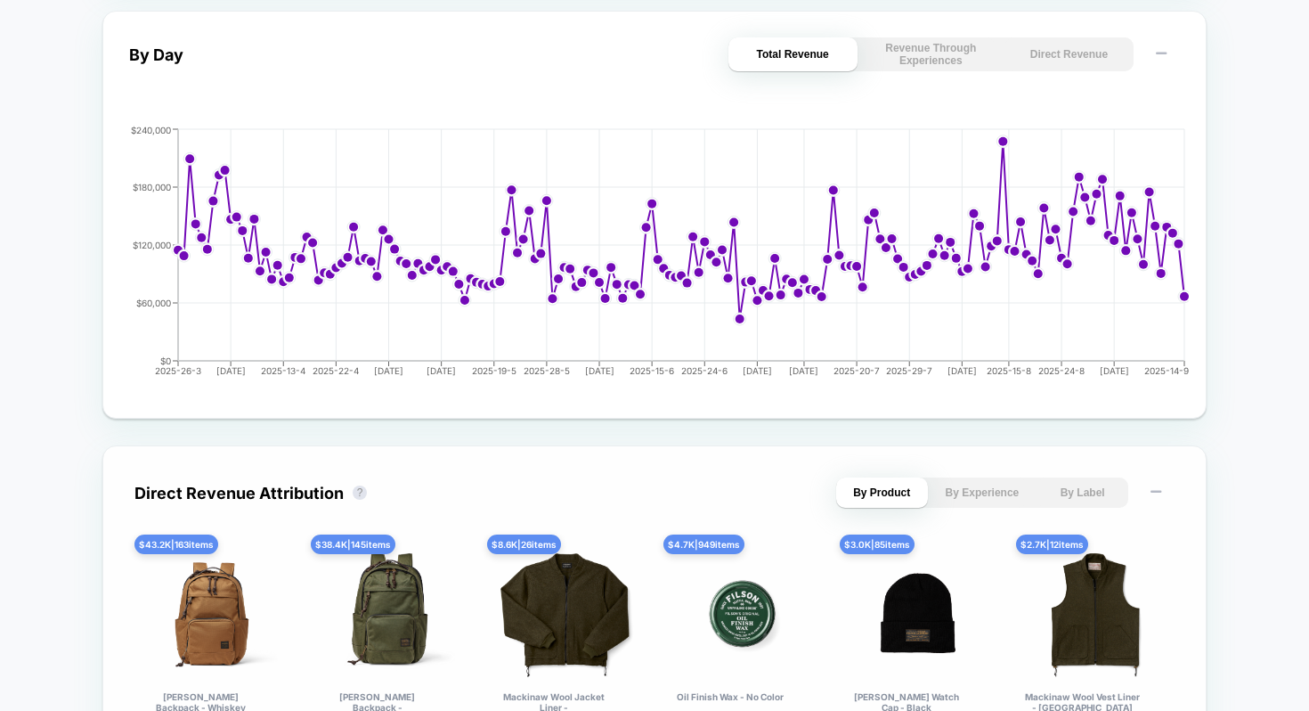
scroll to position [825, 0]
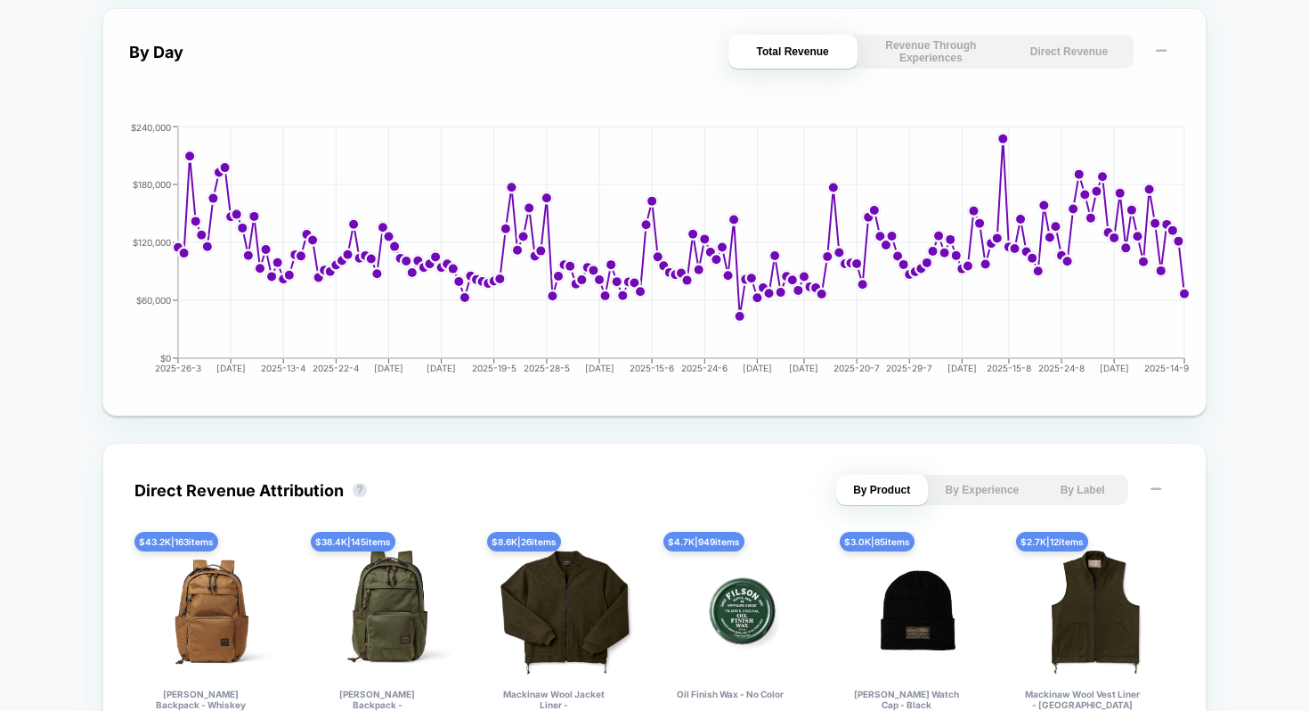
click at [1082, 55] on button "Direct Revenue" at bounding box center [1068, 52] width 129 height 34
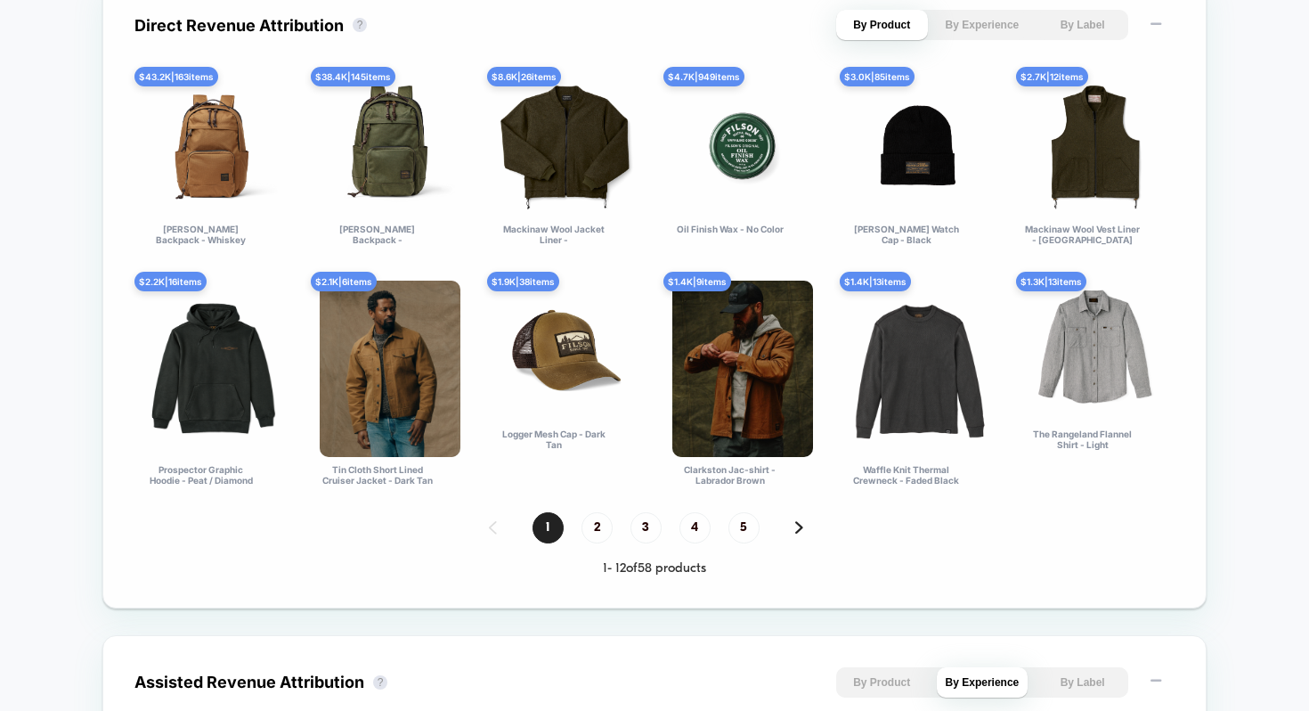
scroll to position [1321, 0]
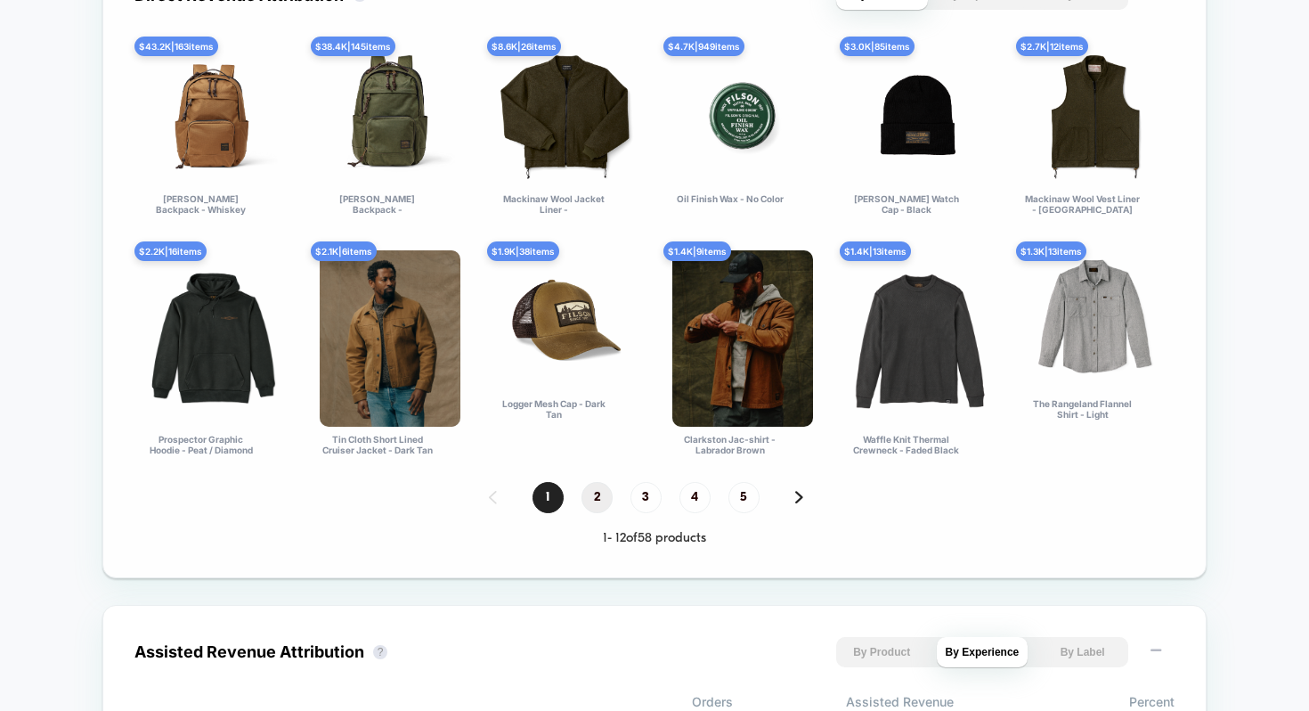
click at [597, 498] on span "2" at bounding box center [596, 497] width 31 height 31
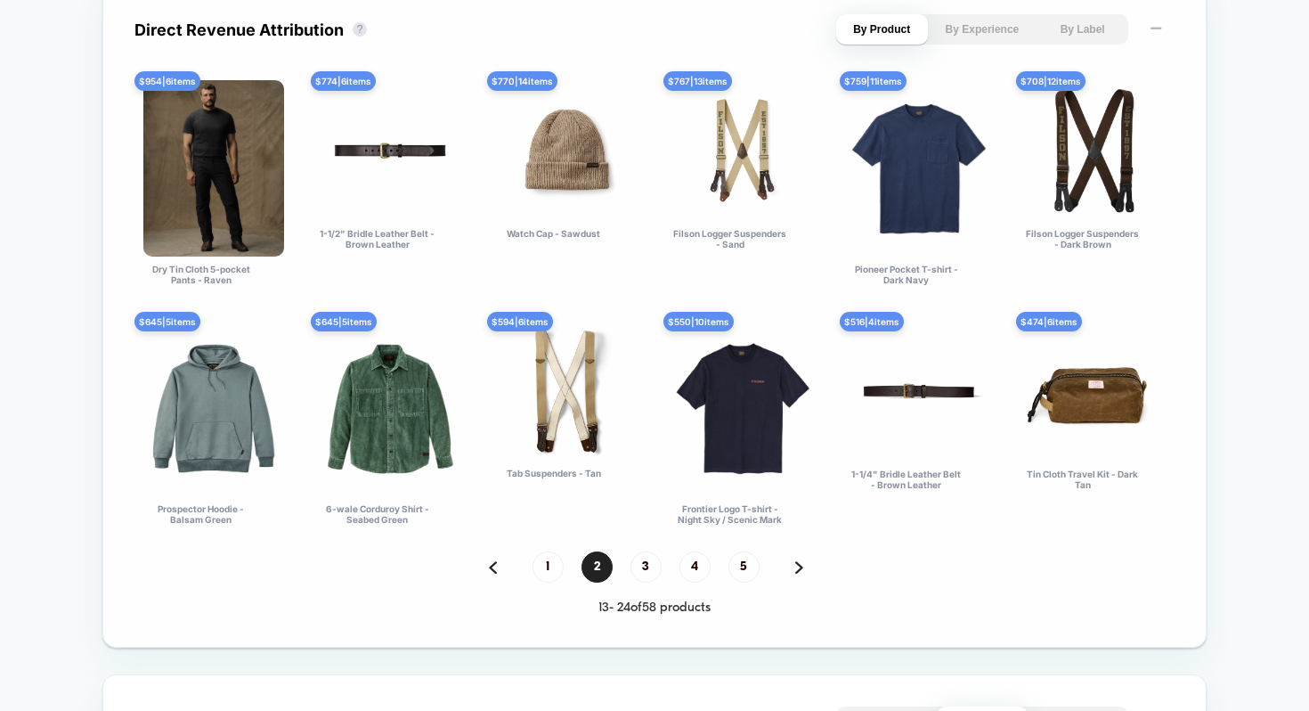
scroll to position [1289, 0]
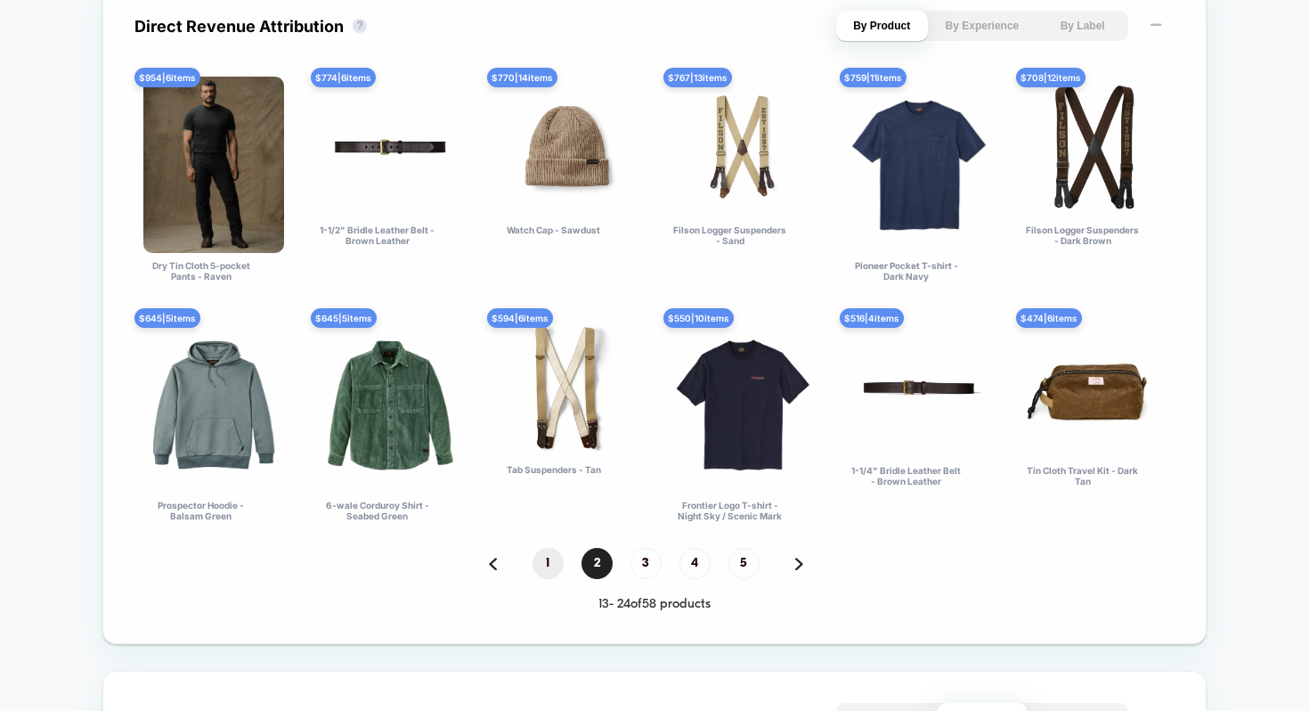
click at [550, 557] on span "1" at bounding box center [547, 563] width 31 height 31
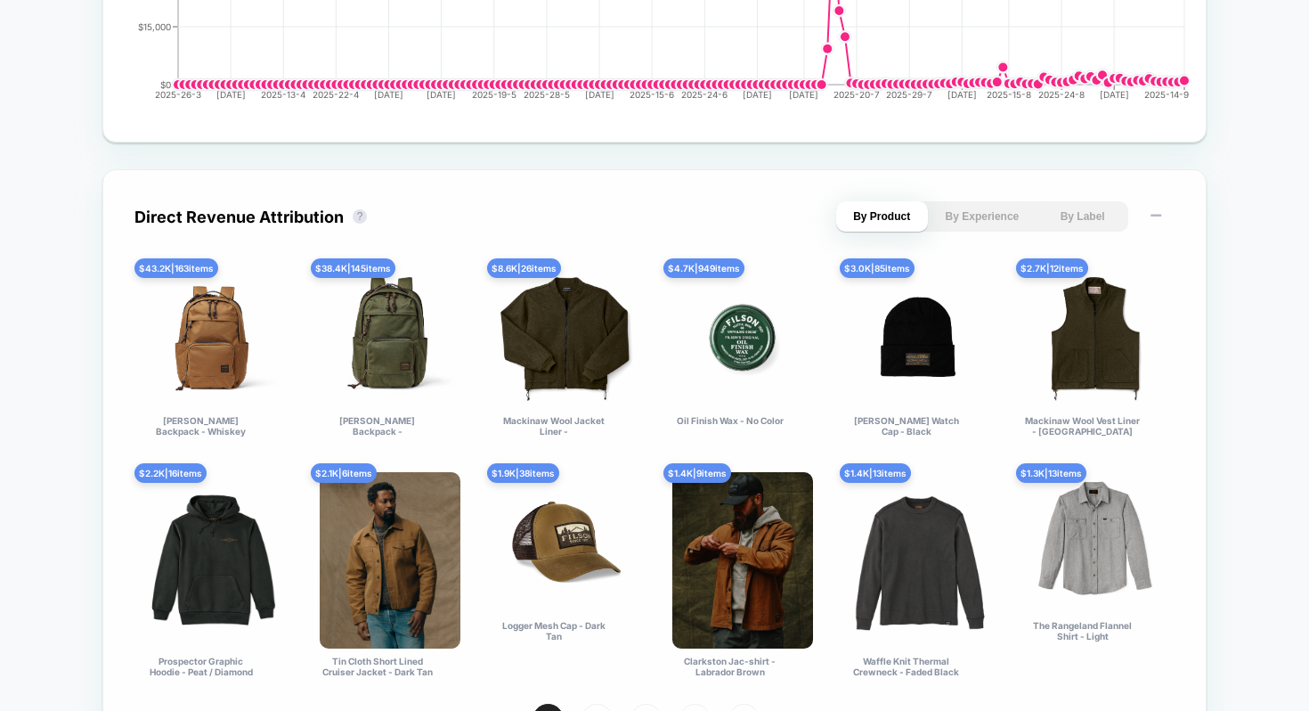
scroll to position [1100, 0]
